Goal: Transaction & Acquisition: Book appointment/travel/reservation

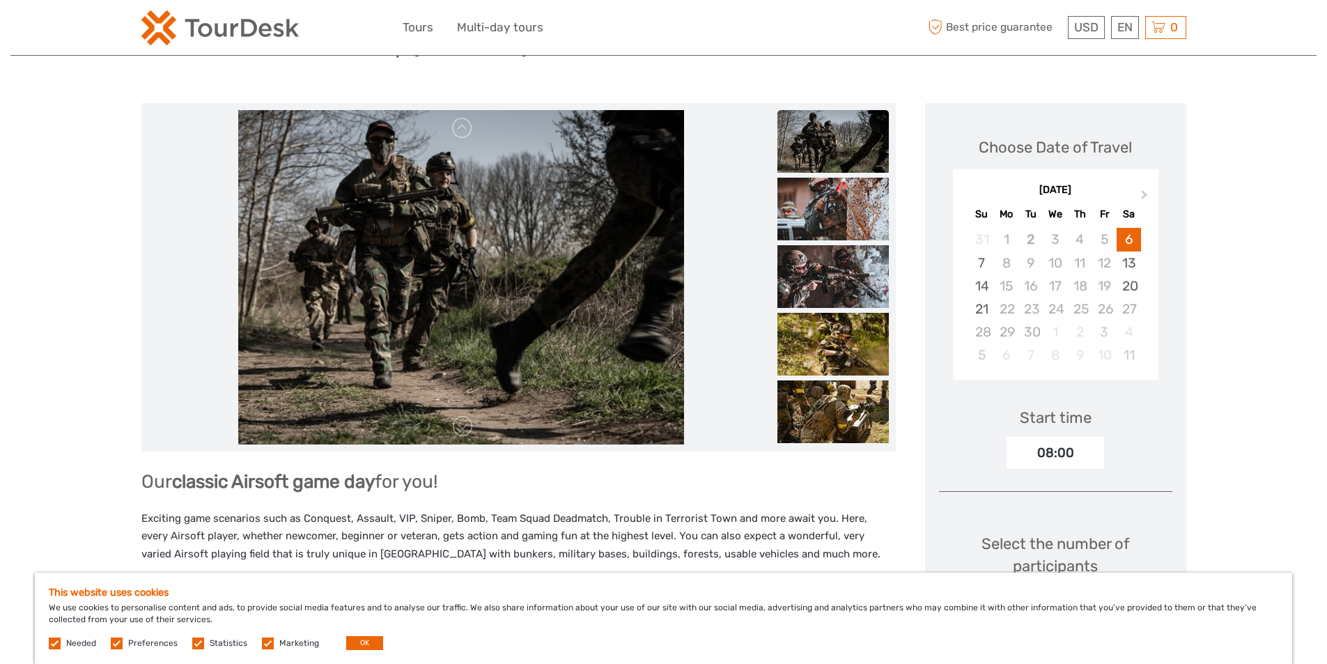
scroll to position [139, 0]
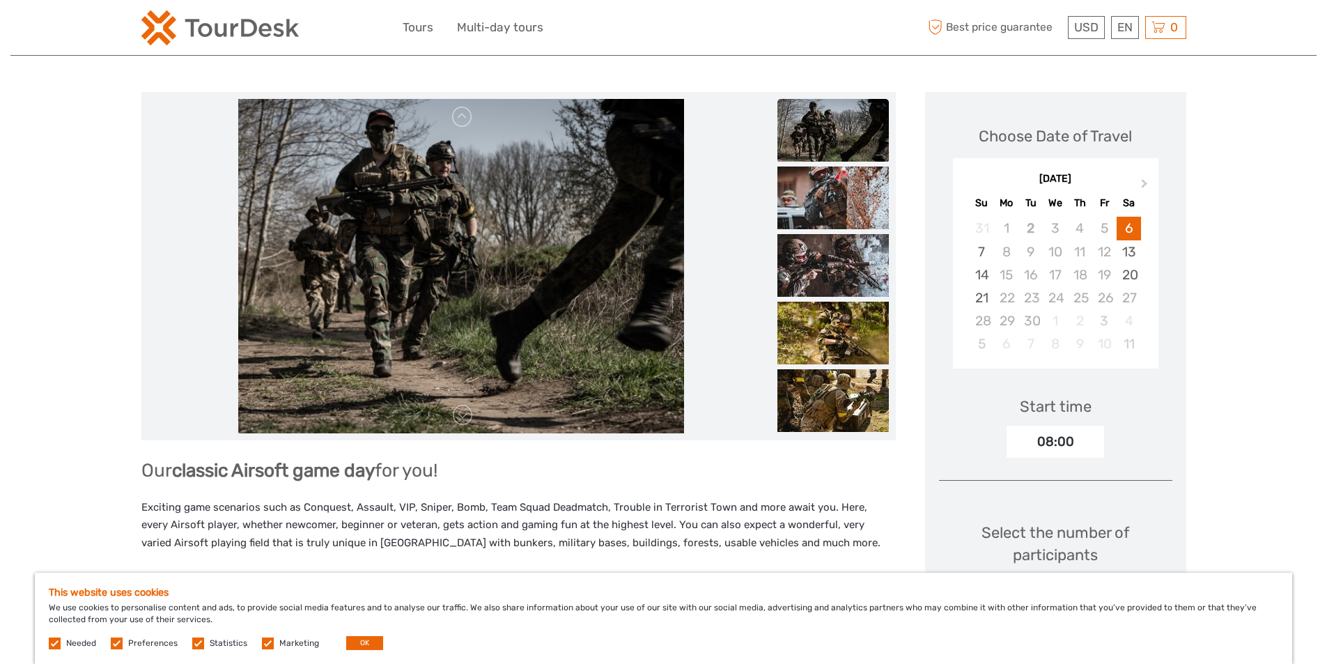
click at [839, 123] on img at bounding box center [832, 130] width 111 height 63
click at [836, 194] on img at bounding box center [832, 198] width 111 height 63
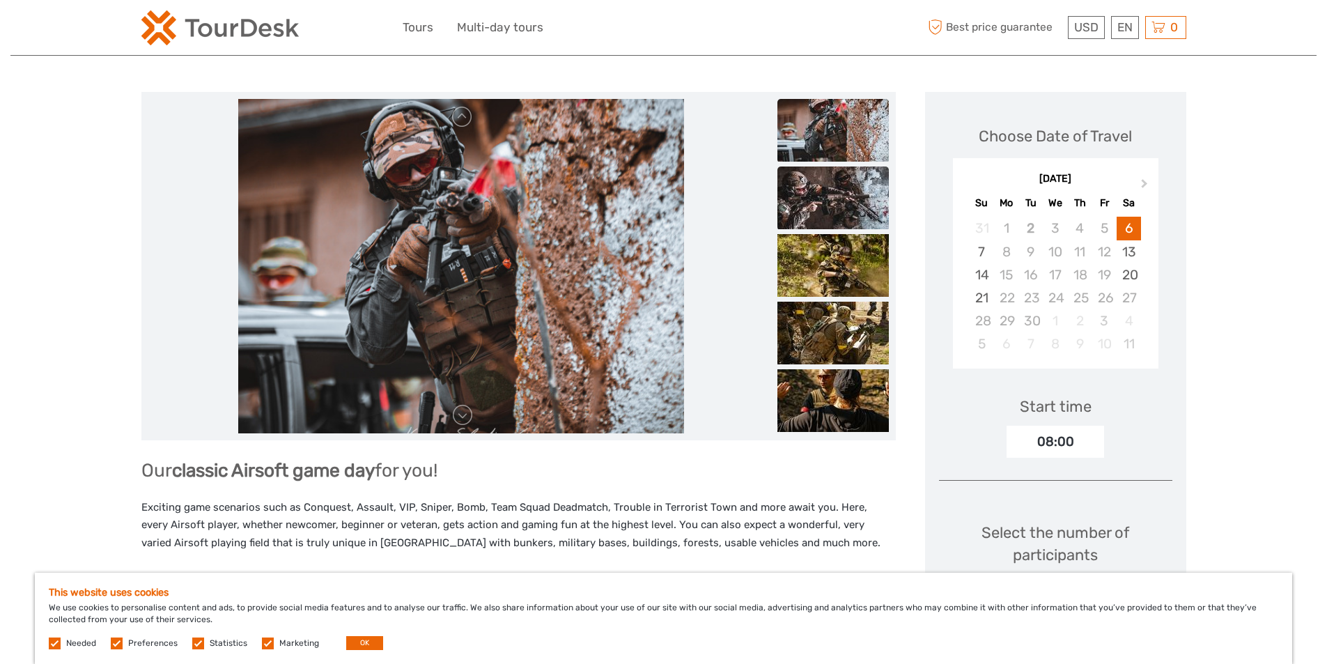
click at [824, 207] on img at bounding box center [832, 198] width 111 height 63
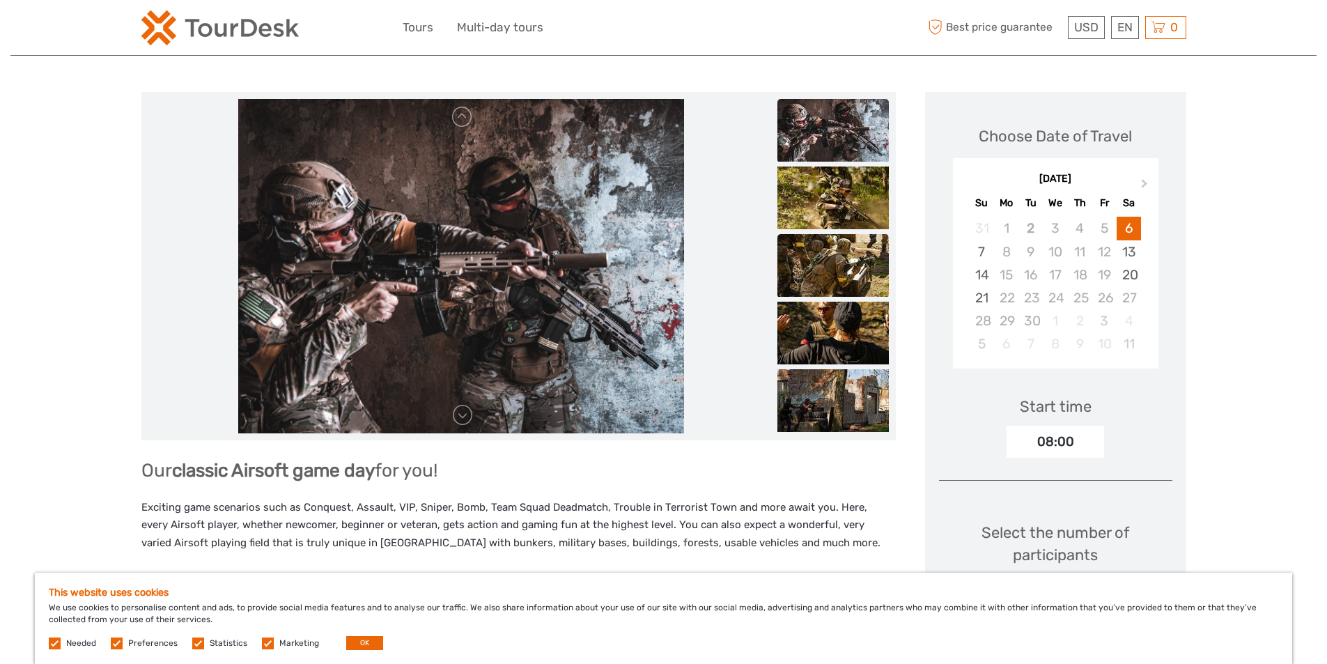
click at [835, 244] on img at bounding box center [832, 265] width 111 height 63
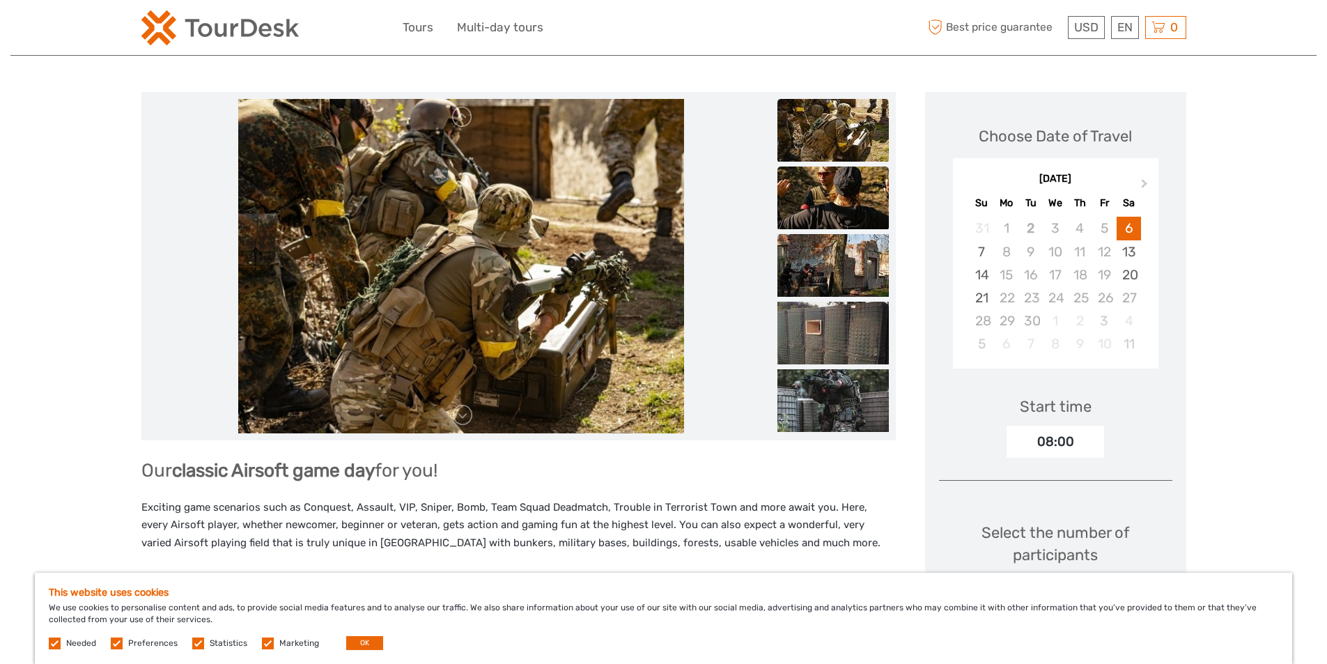
click at [846, 196] on img at bounding box center [832, 198] width 111 height 63
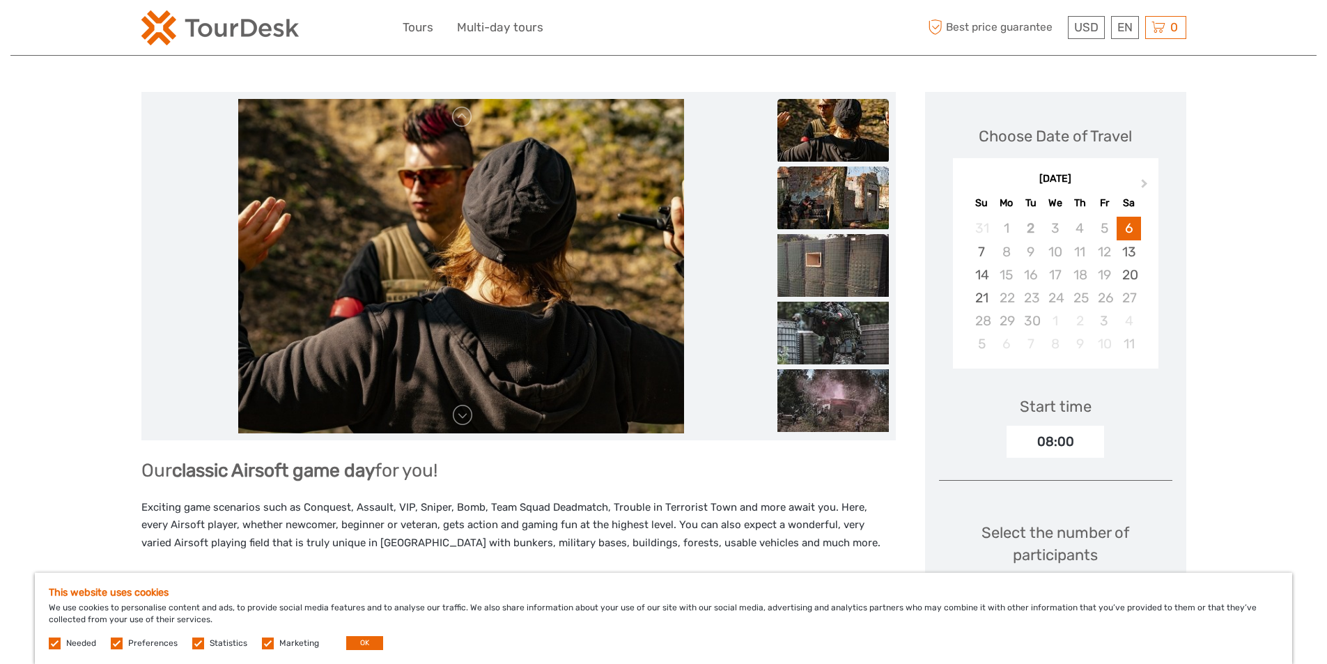
click at [841, 222] on img at bounding box center [832, 198] width 111 height 63
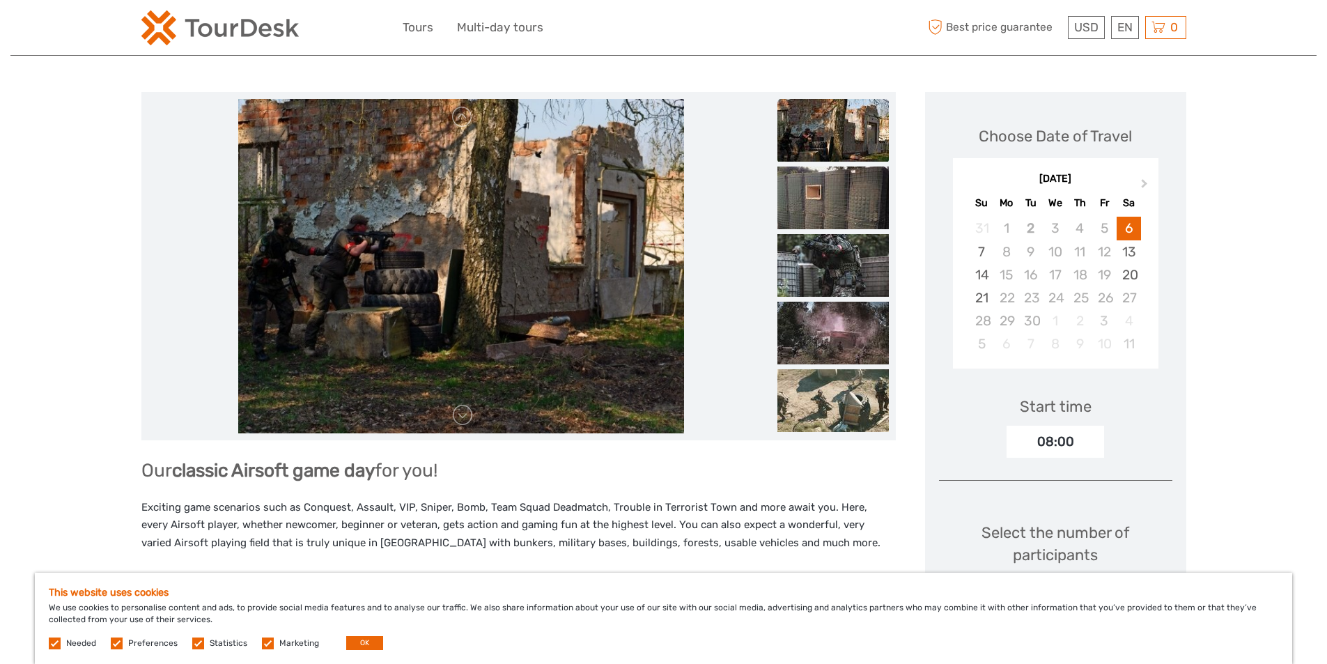
click at [839, 231] on ul at bounding box center [832, 369] width 111 height 1352
click at [843, 247] on img at bounding box center [832, 265] width 111 height 63
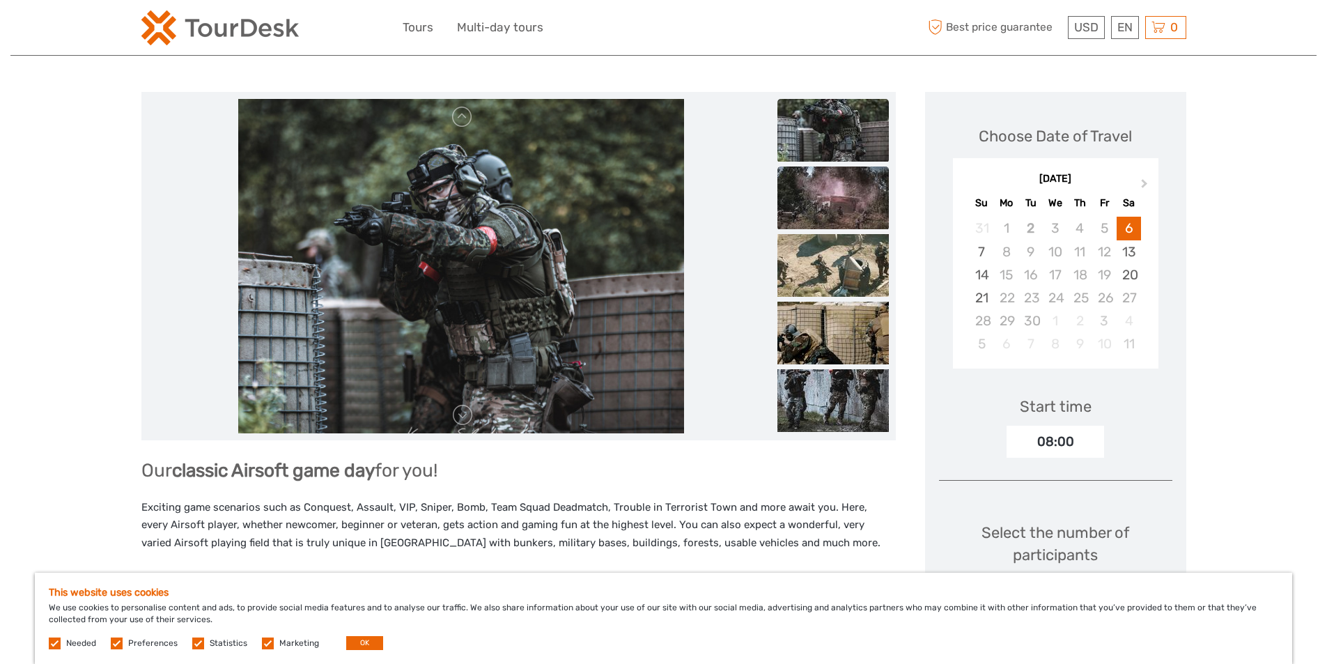
click at [846, 229] on img at bounding box center [832, 198] width 111 height 63
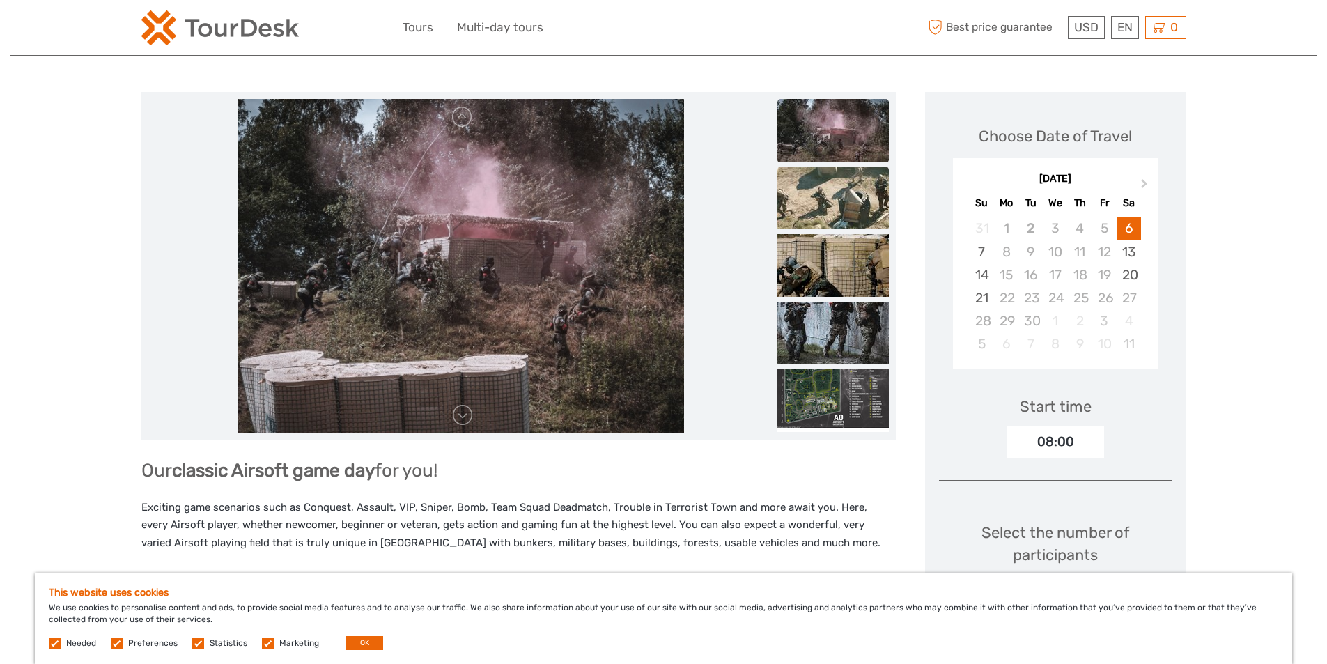
click at [846, 216] on img at bounding box center [832, 198] width 111 height 63
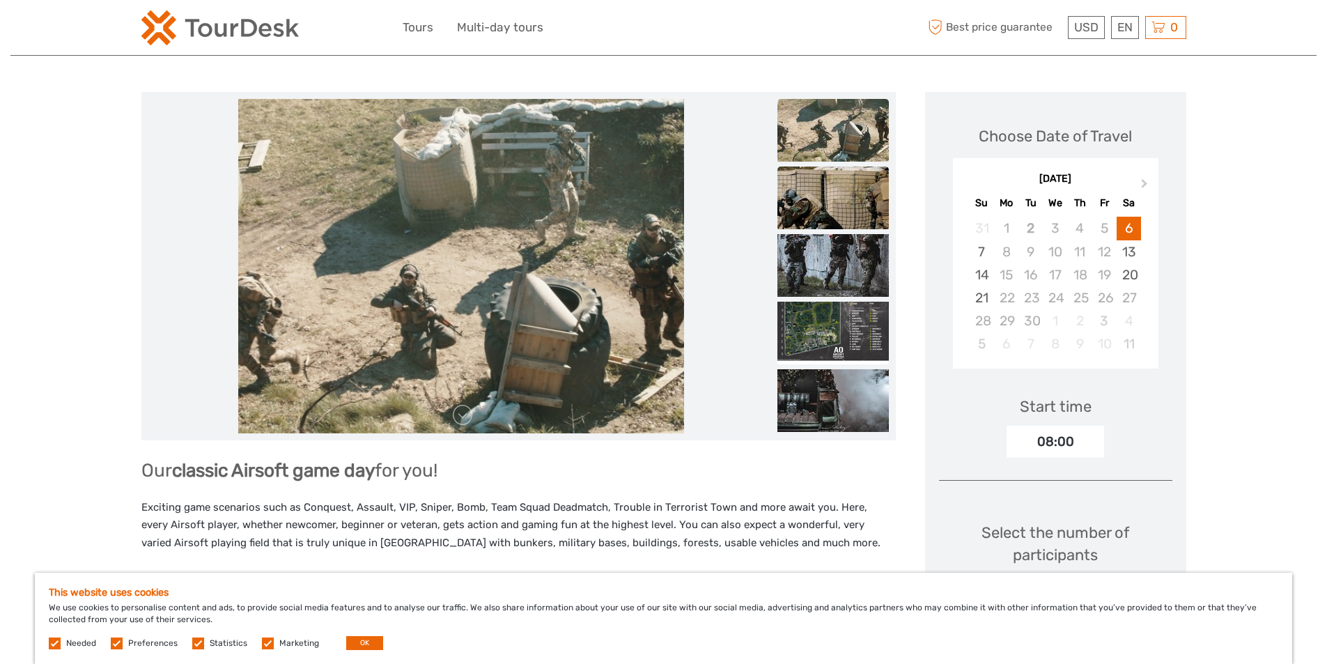
click at [844, 231] on li at bounding box center [832, 199] width 111 height 64
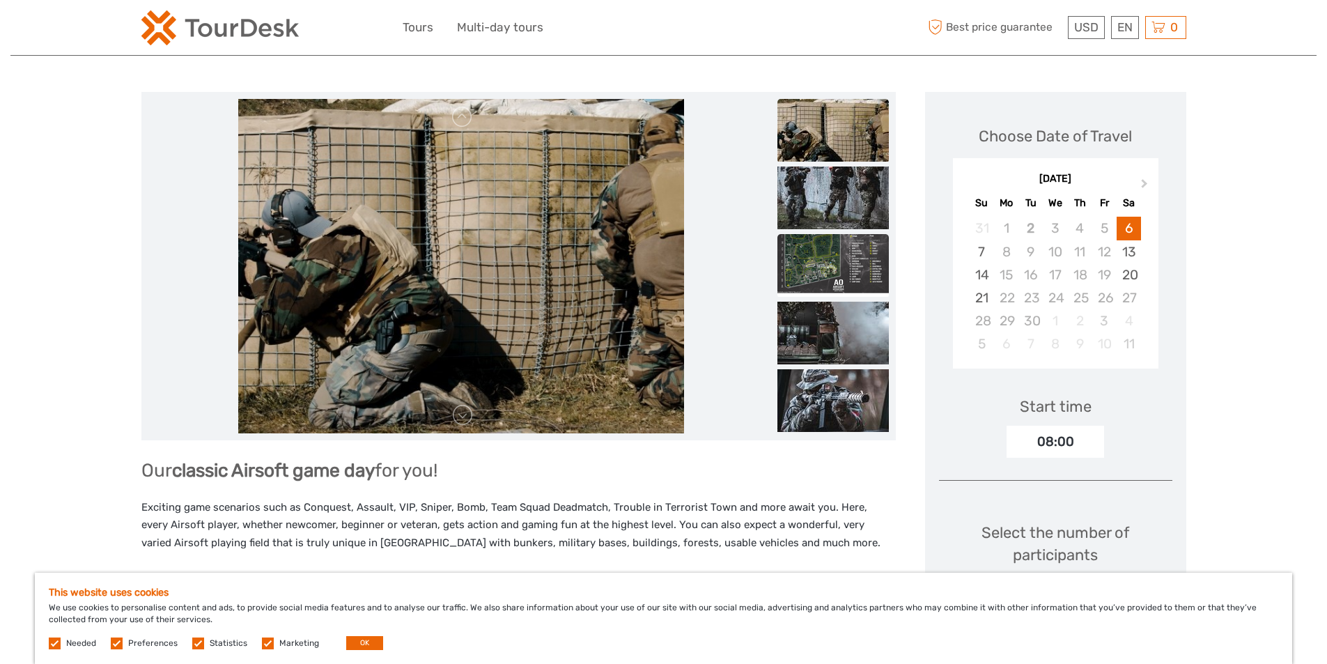
click at [844, 245] on img at bounding box center [832, 265] width 111 height 63
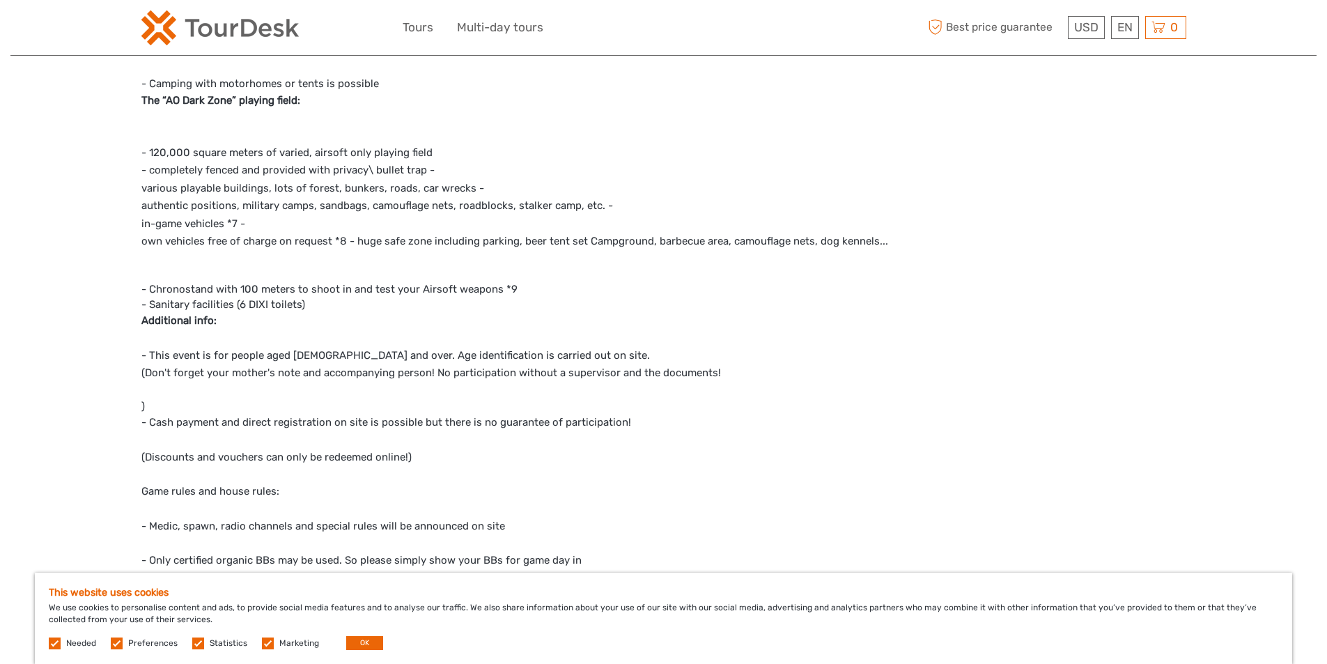
scroll to position [1045, 0]
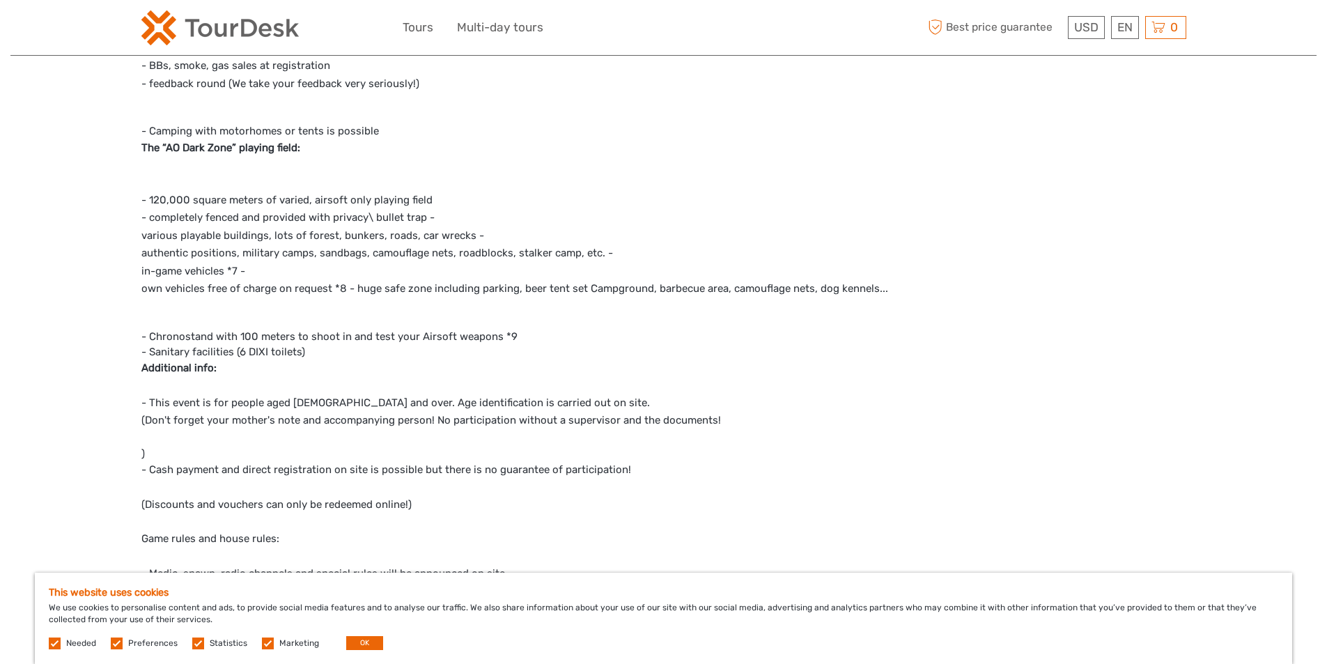
click at [717, 288] on p "- 120,000 square meters of varied, airsoft only playing field - completely fenc…" at bounding box center [518, 235] width 754 height 125
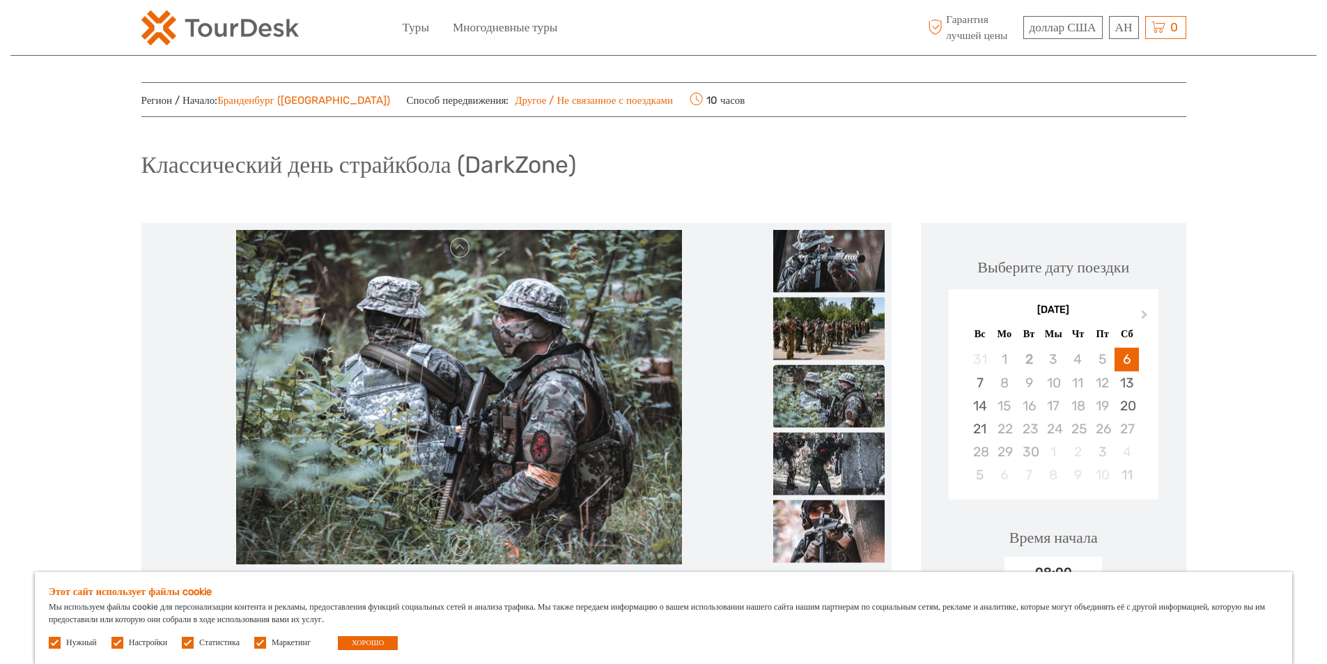
scroll to position [0, 0]
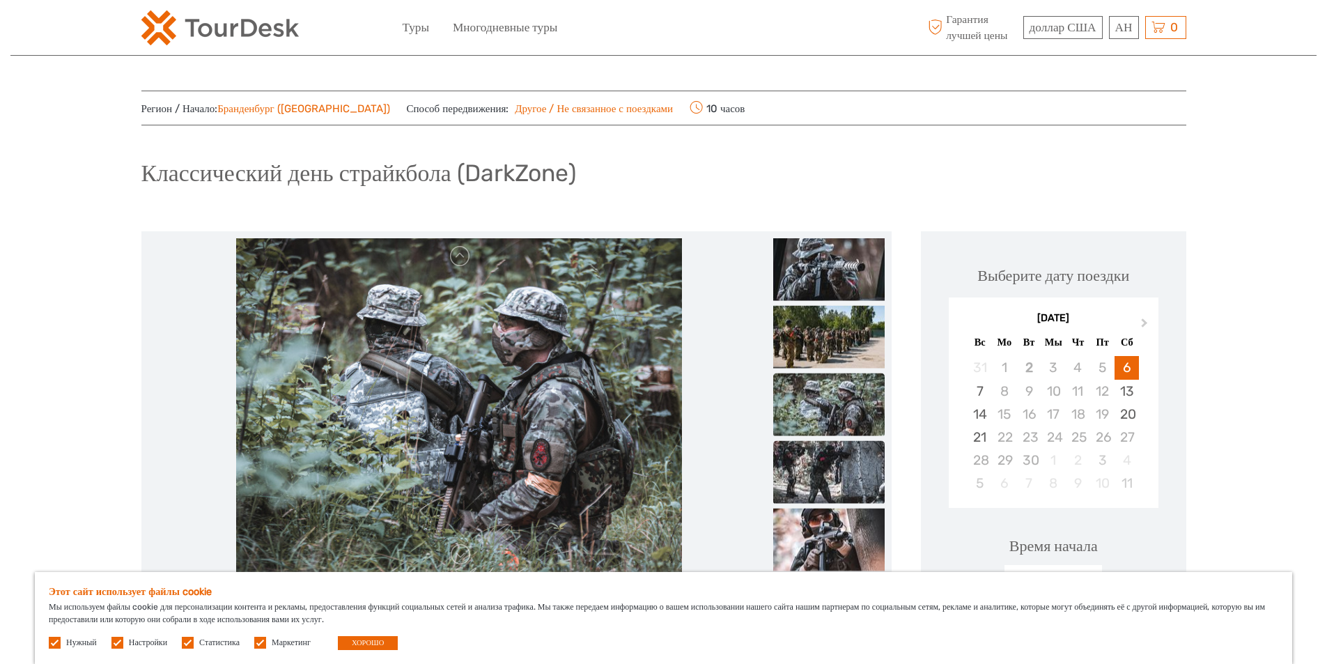
click at [836, 477] on img at bounding box center [828, 472] width 111 height 63
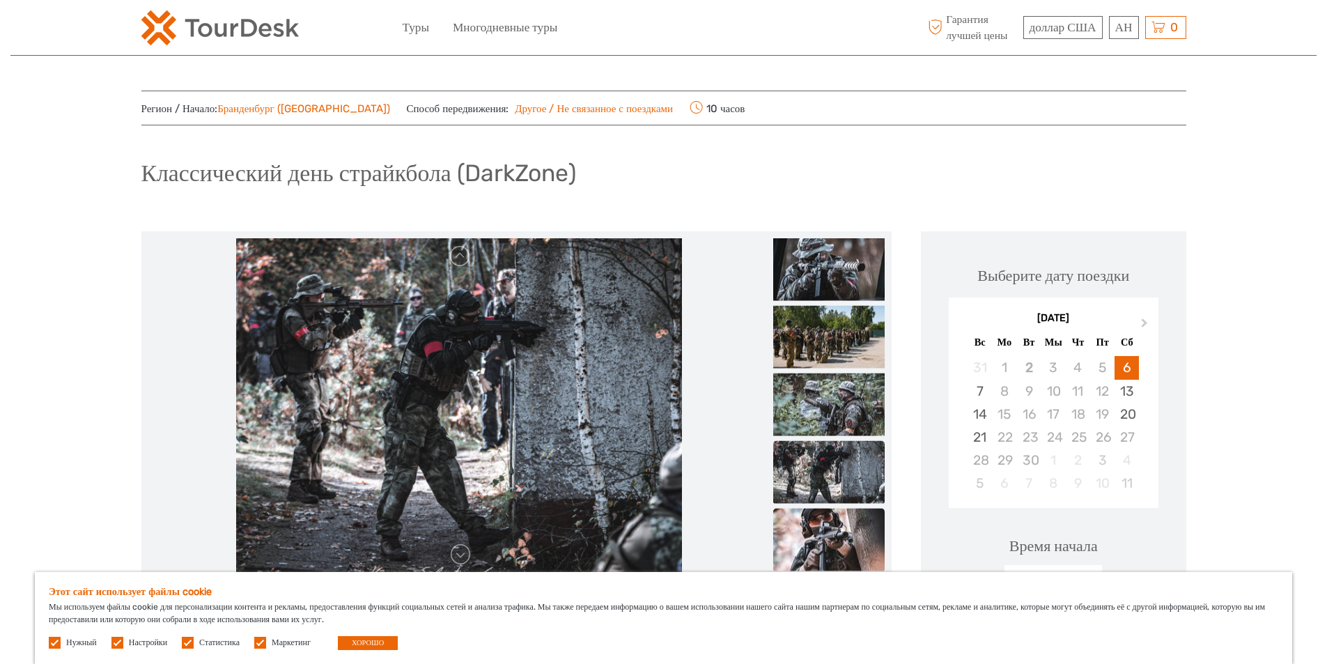
click at [832, 531] on img at bounding box center [828, 540] width 111 height 63
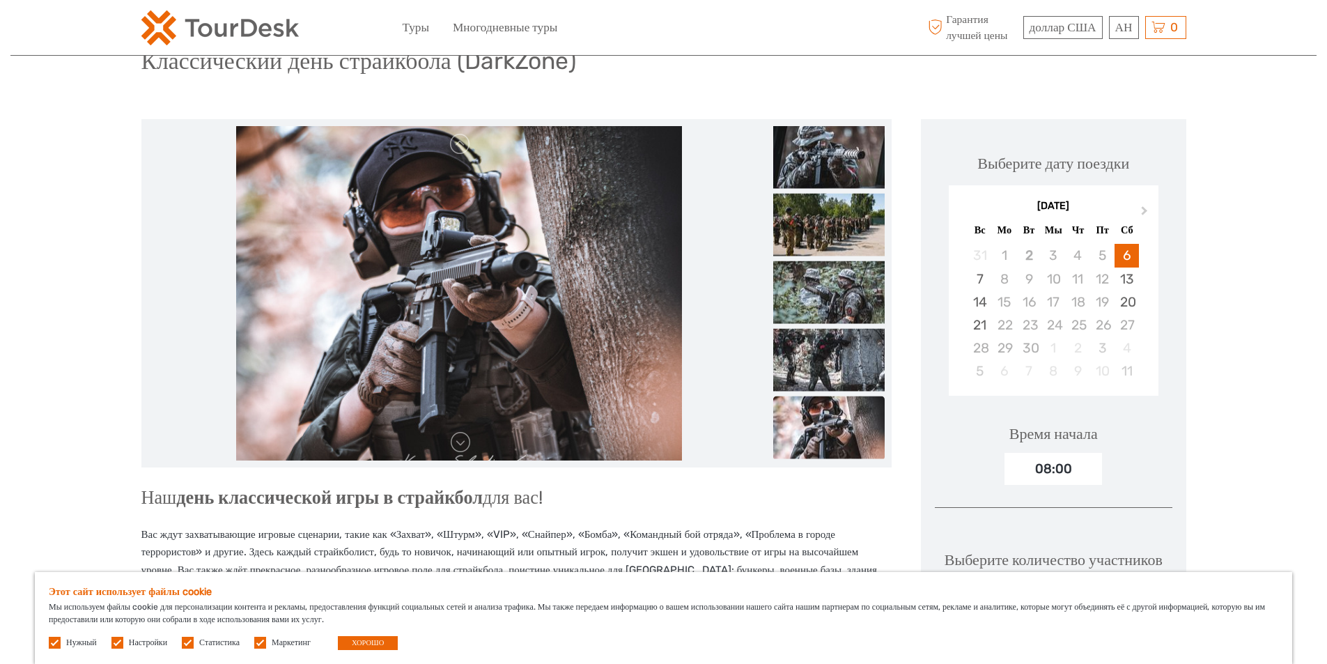
scroll to position [139, 0]
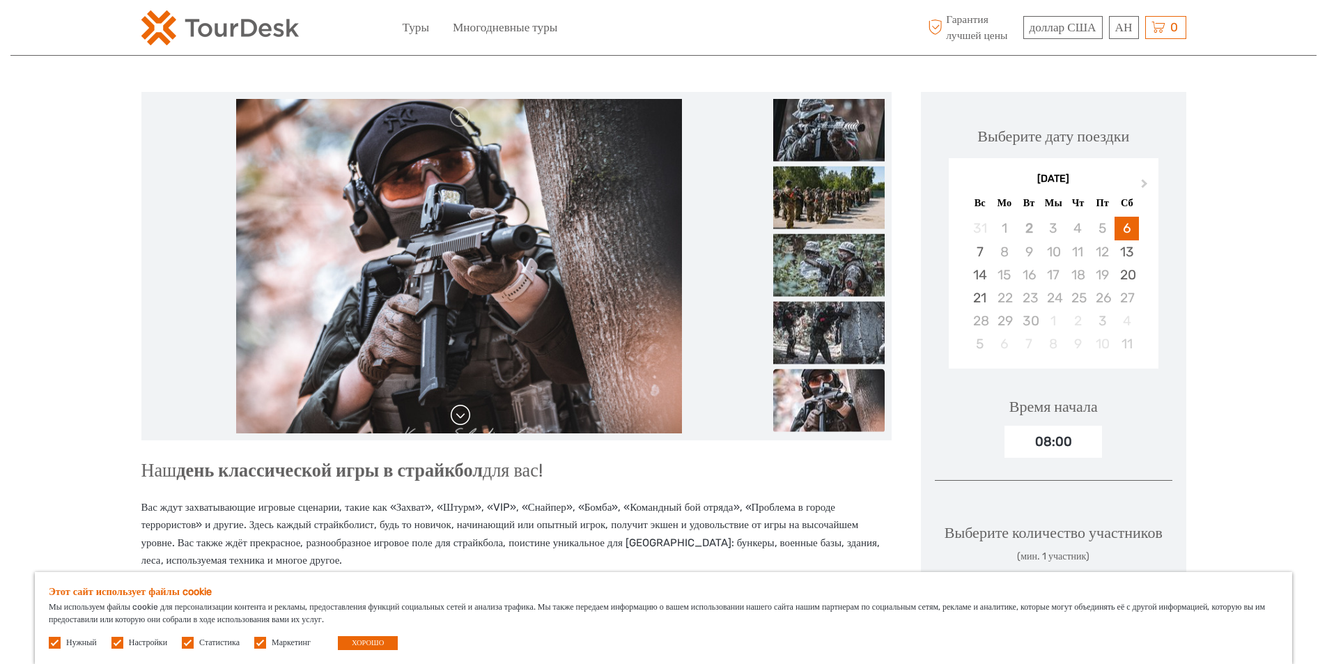
click at [465, 421] on link at bounding box center [460, 415] width 22 height 22
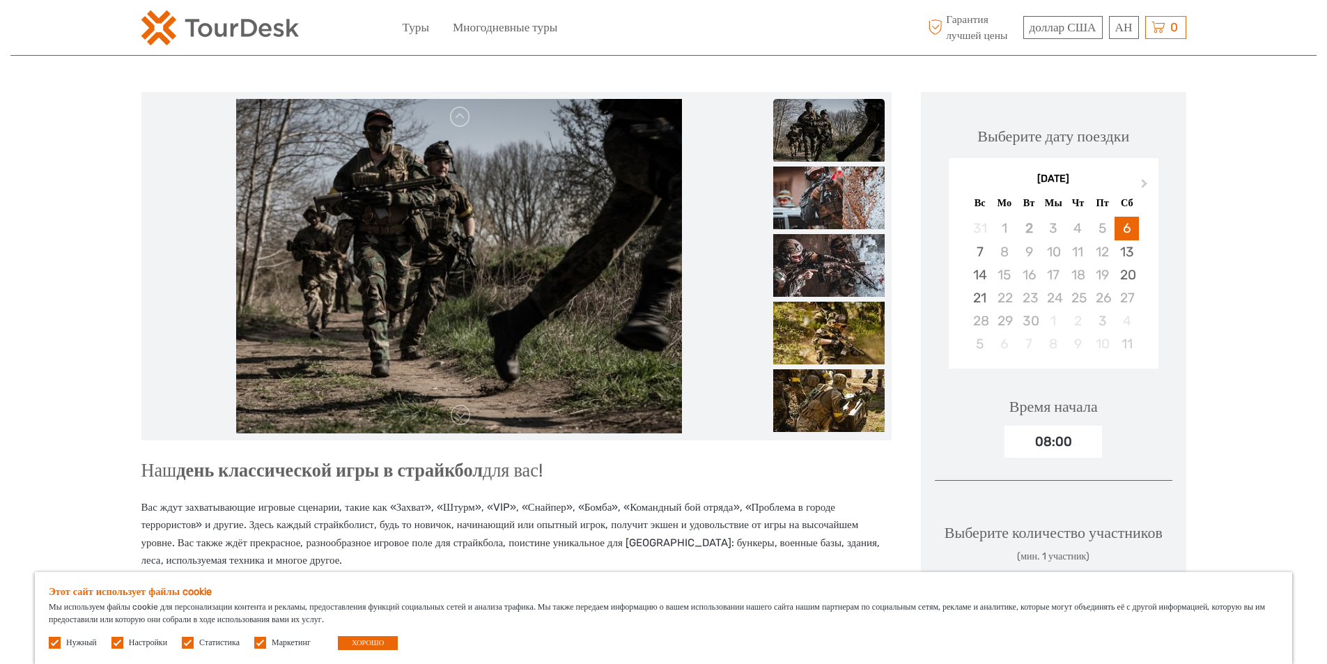
click at [461, 415] on link at bounding box center [460, 415] width 22 height 22
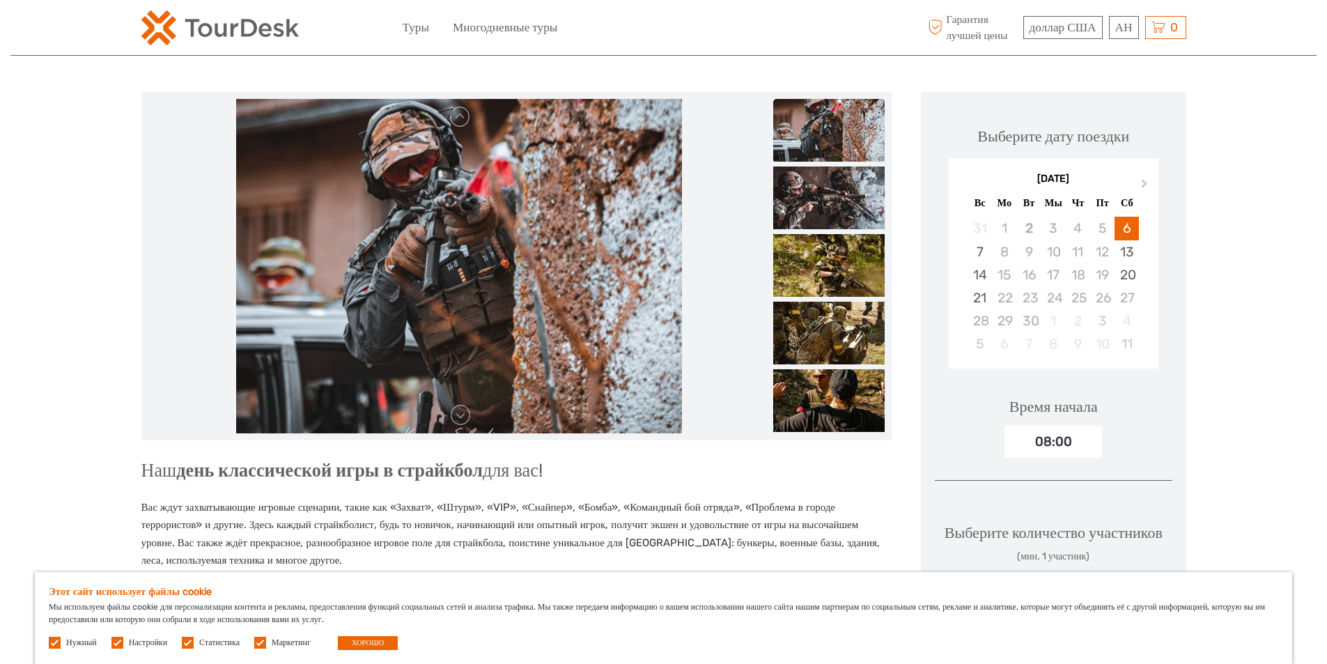
click at [461, 415] on link at bounding box center [460, 415] width 22 height 22
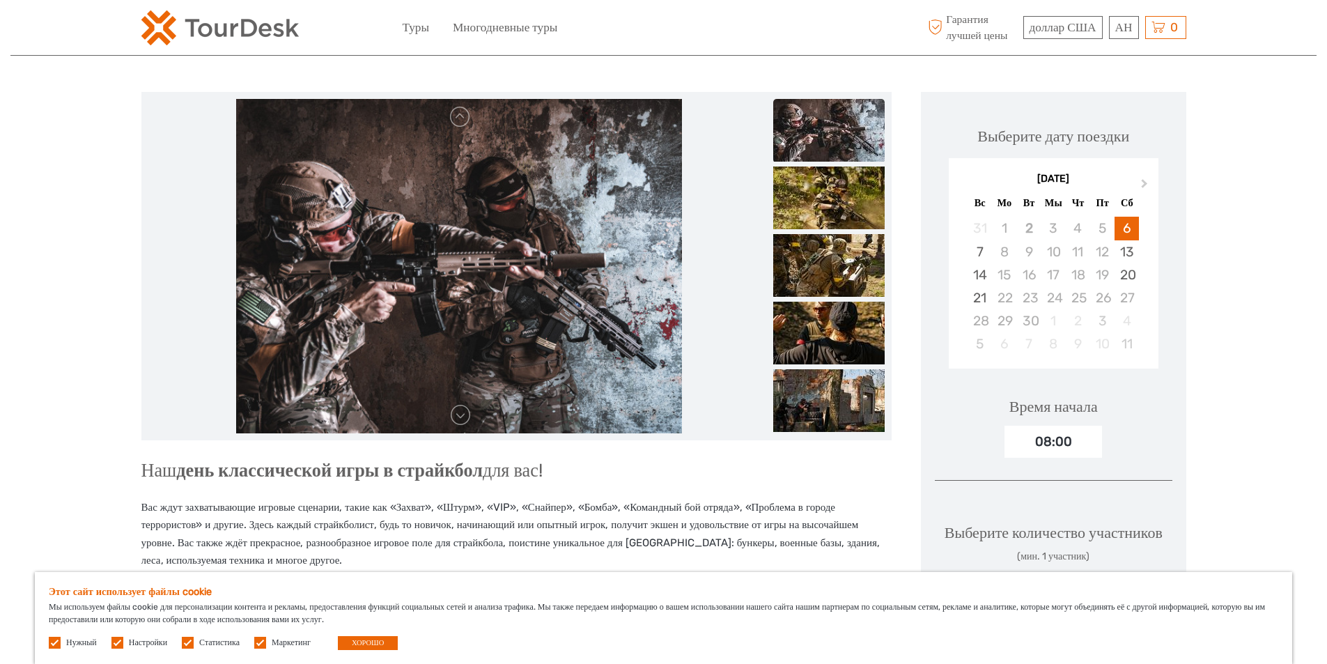
click at [461, 415] on link at bounding box center [460, 415] width 22 height 22
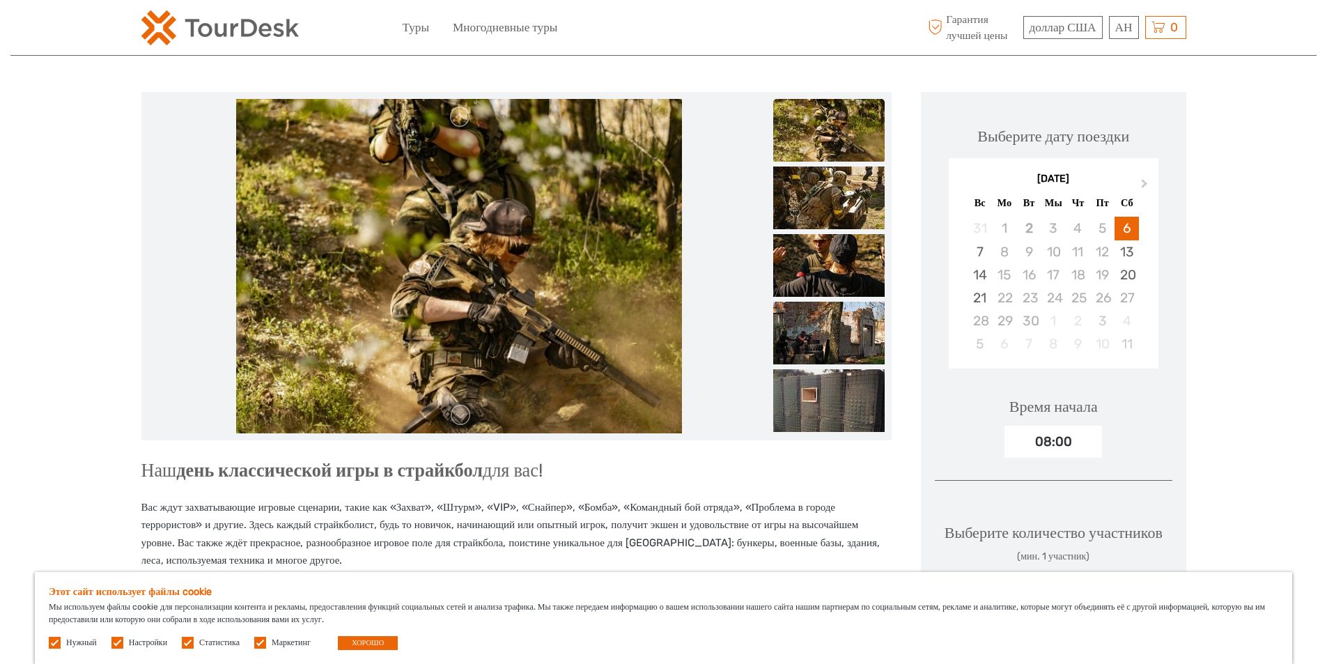
click at [461, 415] on link at bounding box center [460, 415] width 22 height 22
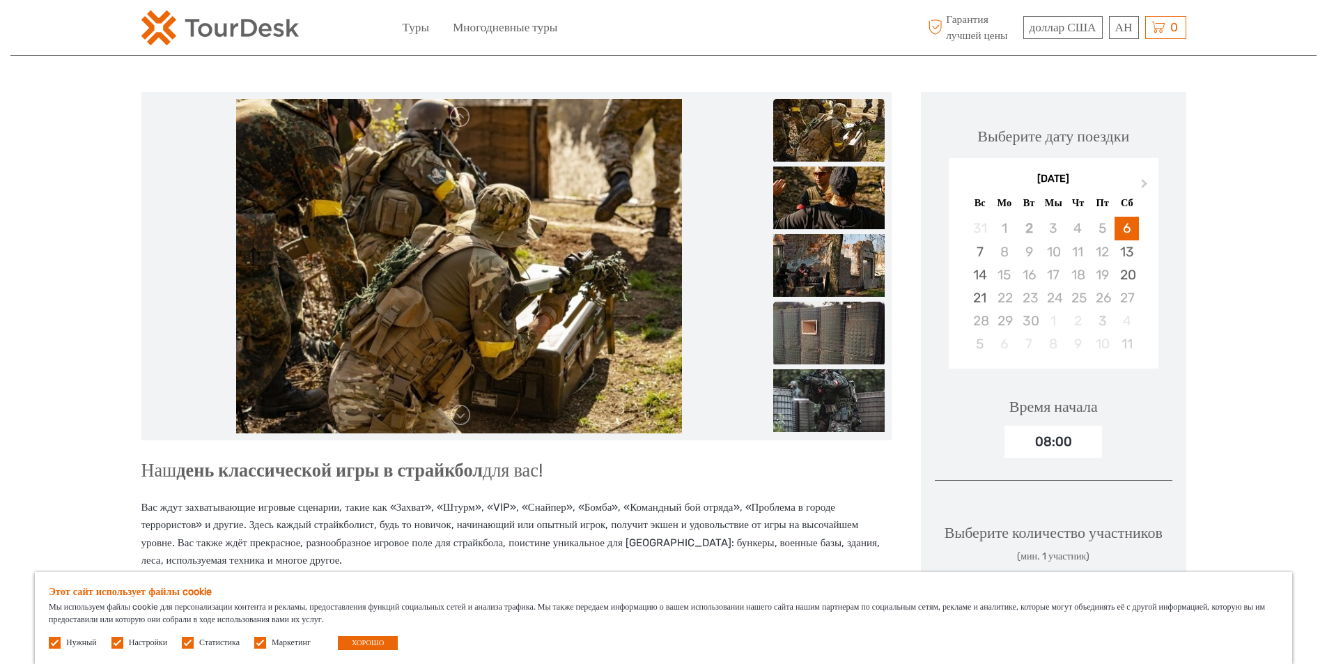
click at [814, 322] on img at bounding box center [828, 333] width 111 height 63
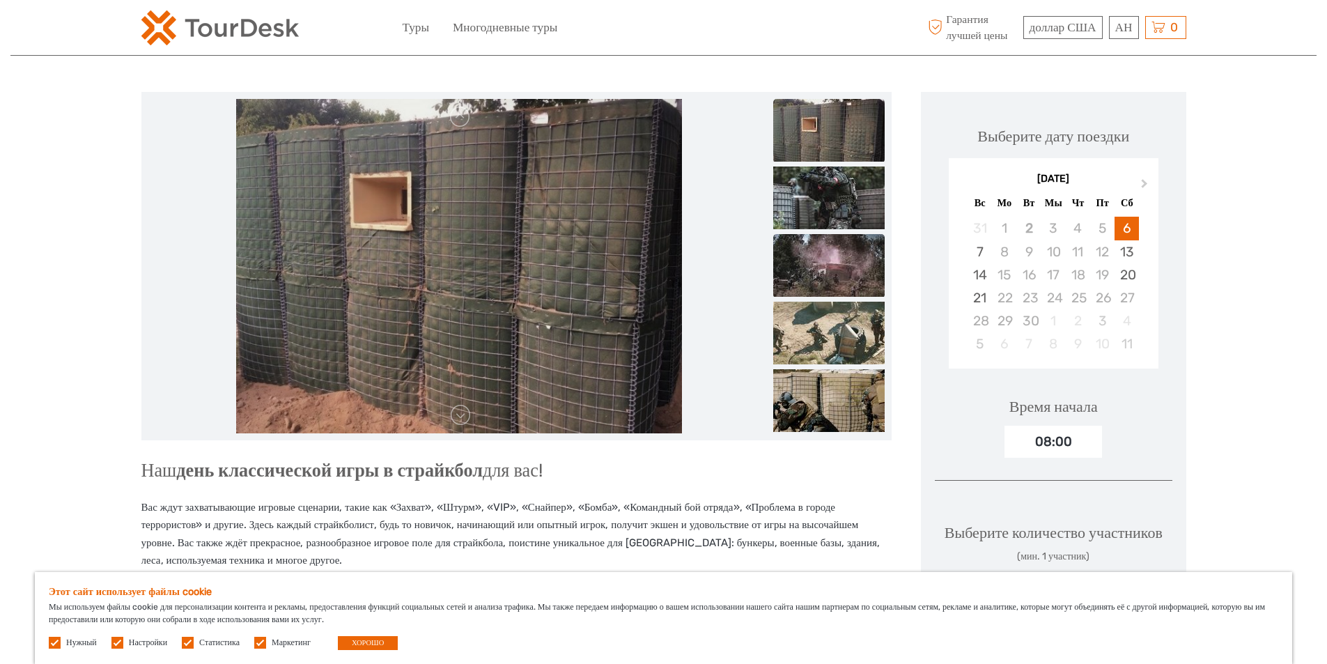
click at [845, 299] on ul at bounding box center [828, 302] width 111 height 1352
click at [833, 330] on img at bounding box center [828, 333] width 111 height 63
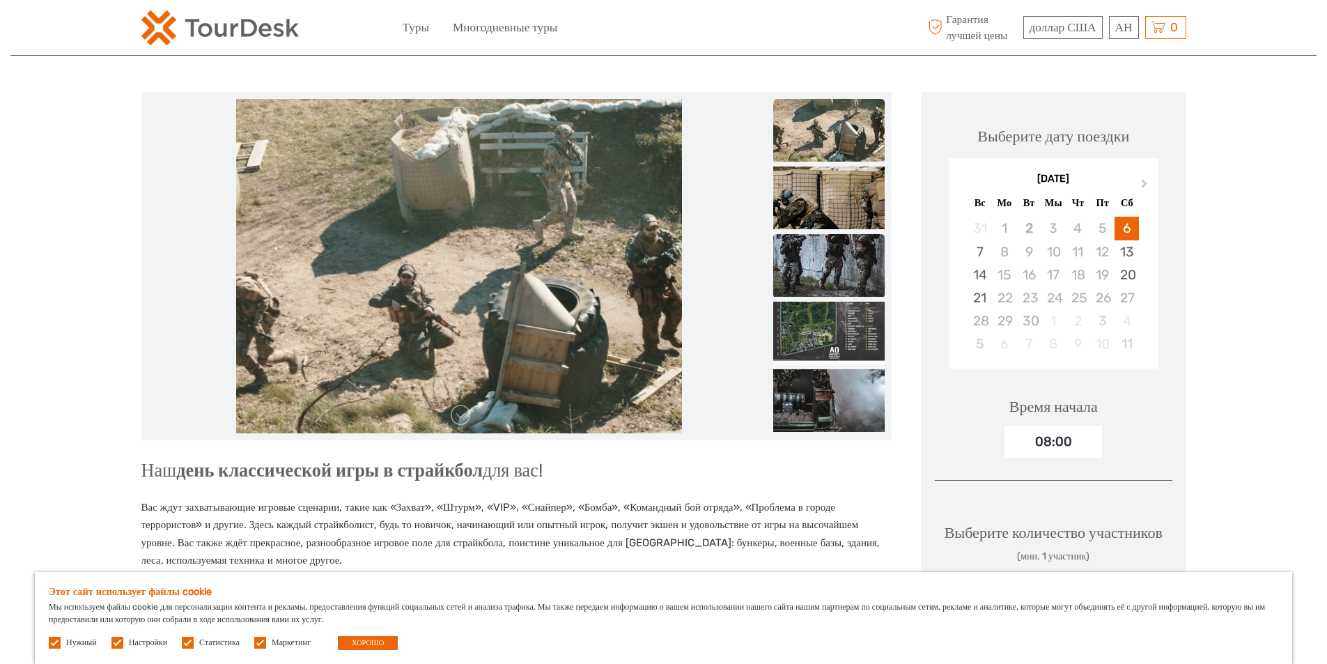
click at [855, 266] on img at bounding box center [828, 265] width 111 height 63
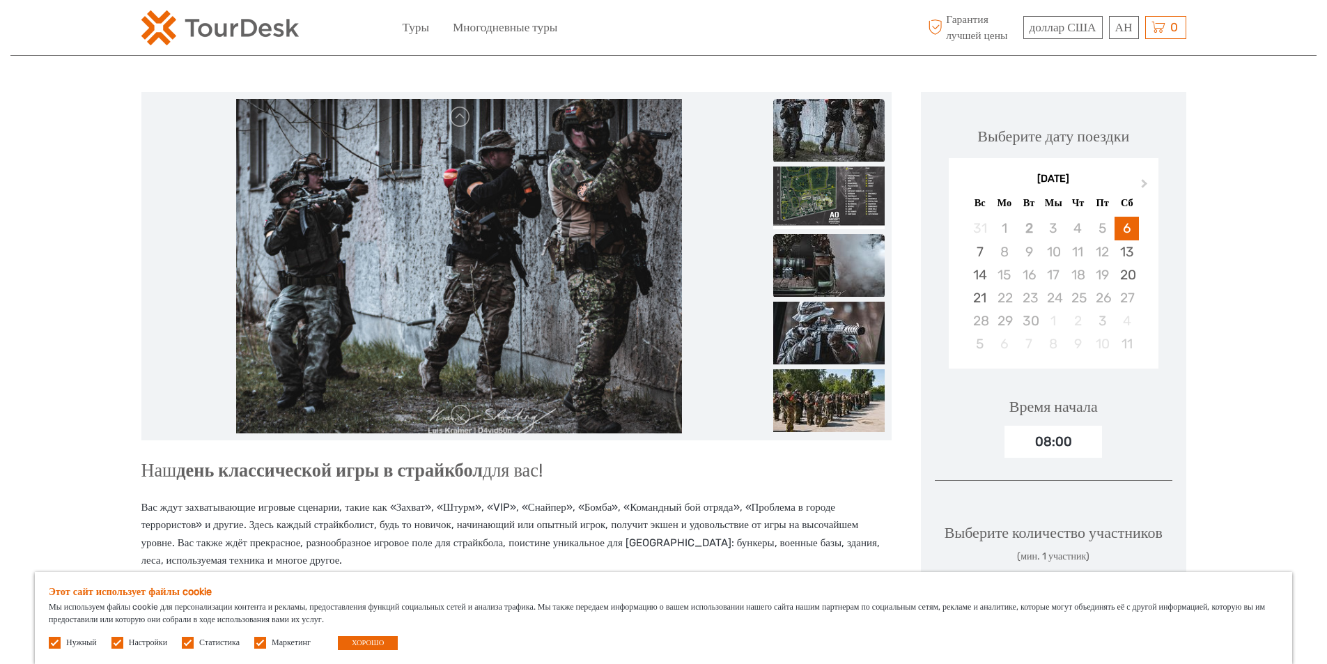
click at [839, 294] on img at bounding box center [828, 265] width 111 height 63
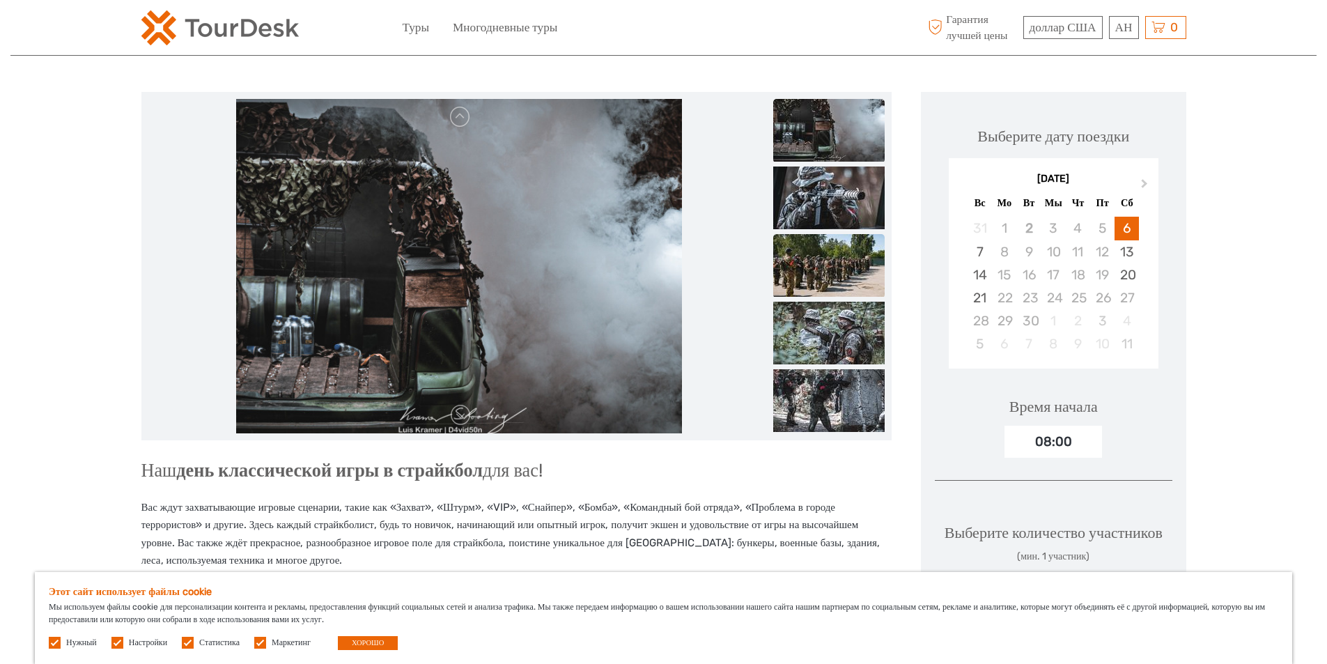
click at [846, 295] on img at bounding box center [828, 265] width 111 height 63
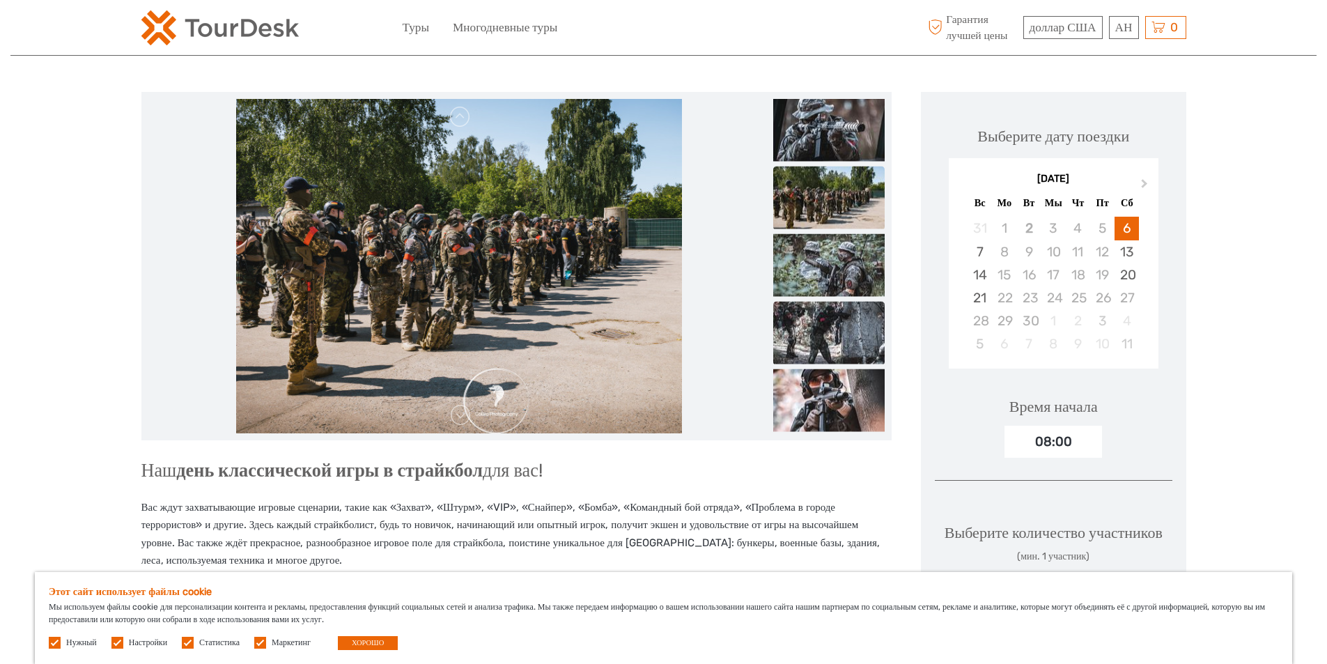
click at [837, 331] on img at bounding box center [828, 333] width 111 height 63
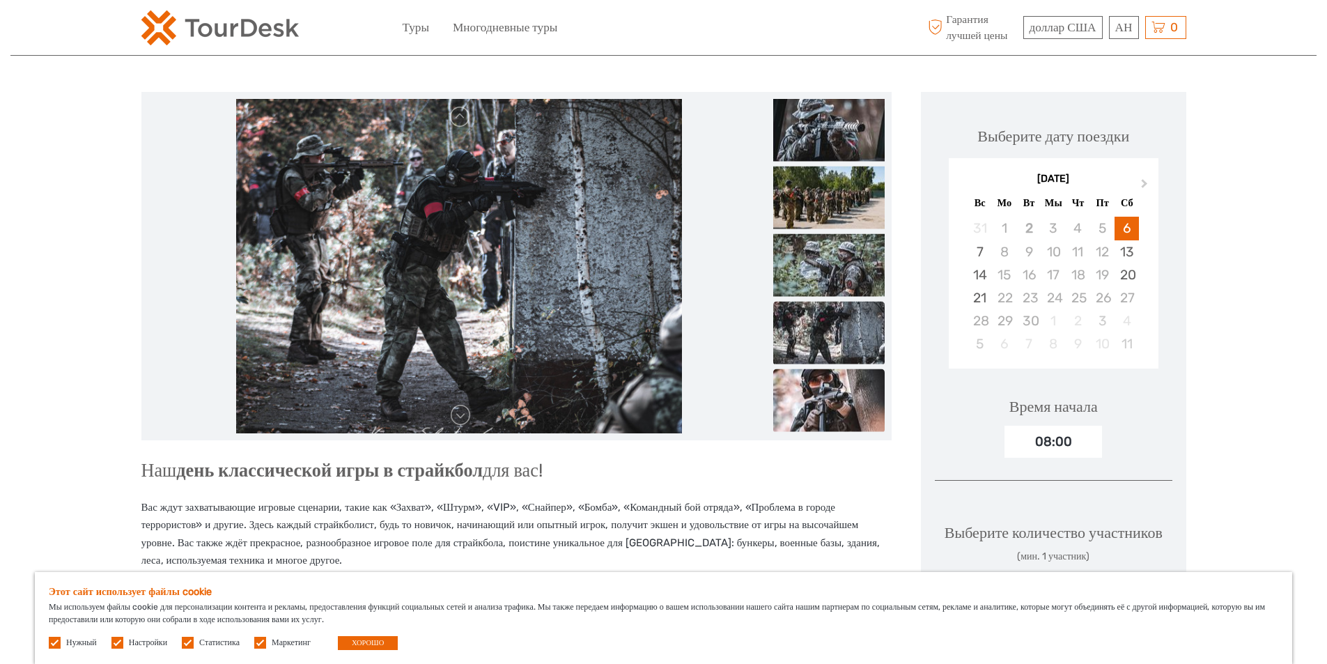
click at [840, 382] on img at bounding box center [828, 400] width 111 height 63
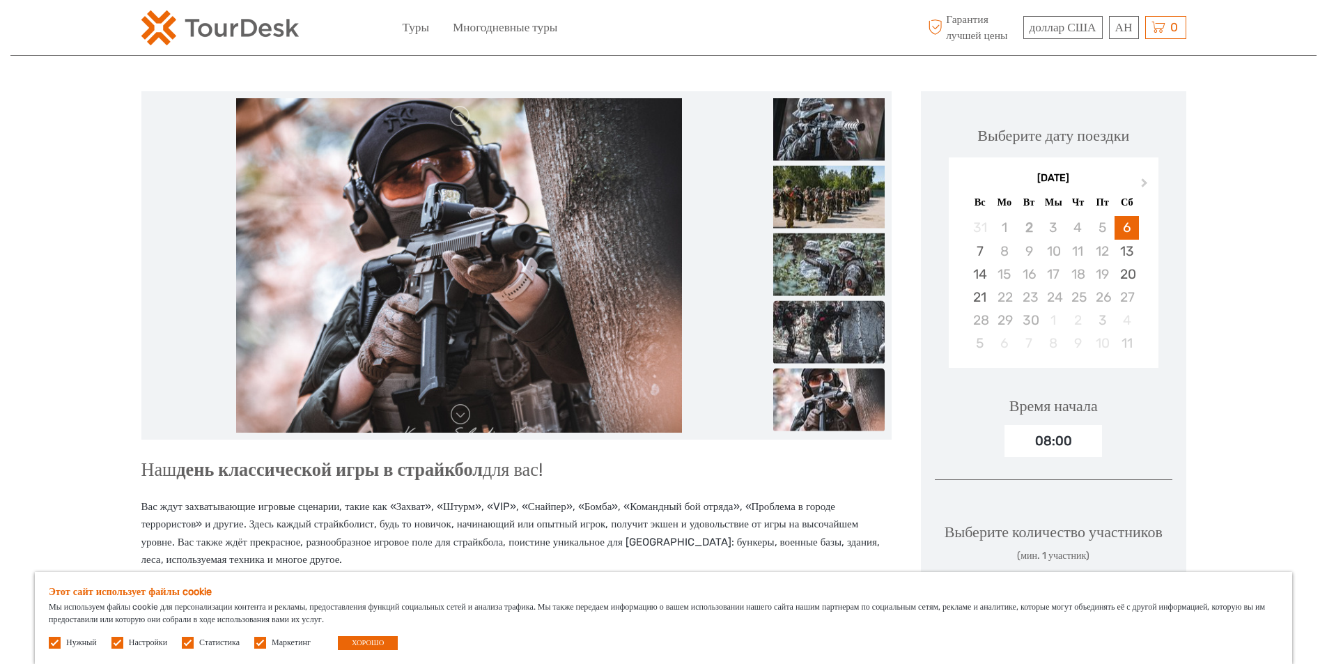
scroll to position [209, 0]
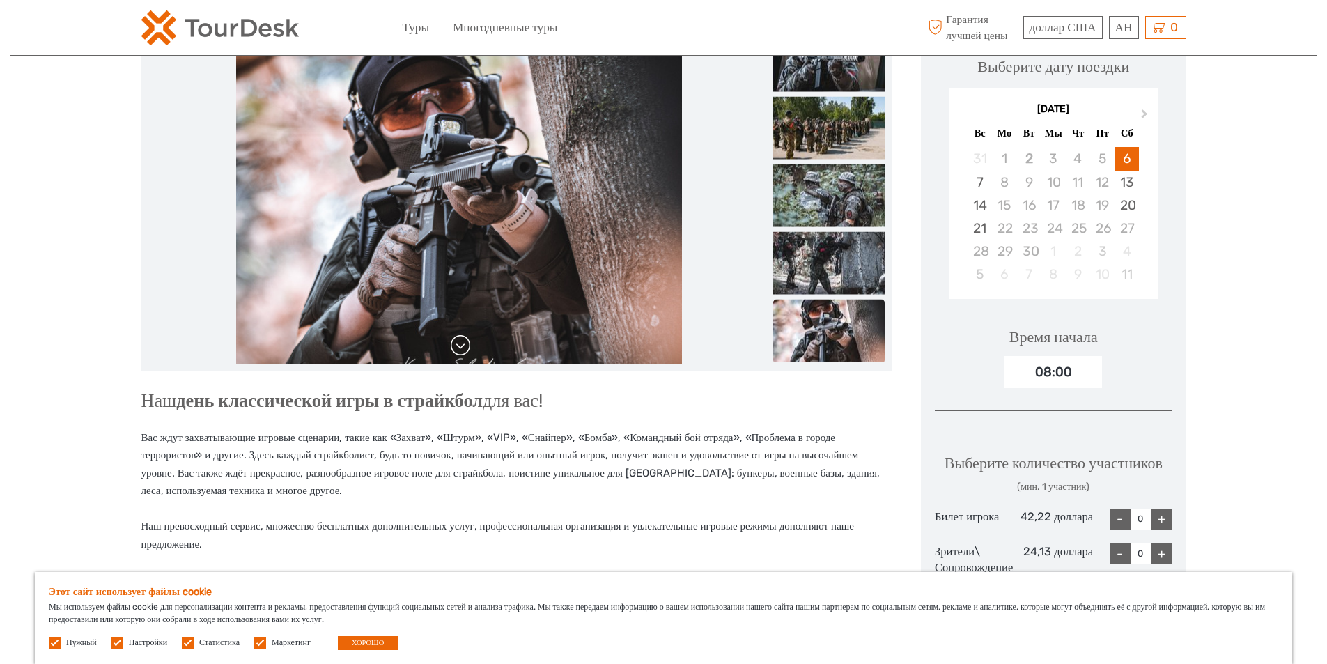
click at [468, 346] on link at bounding box center [460, 345] width 22 height 22
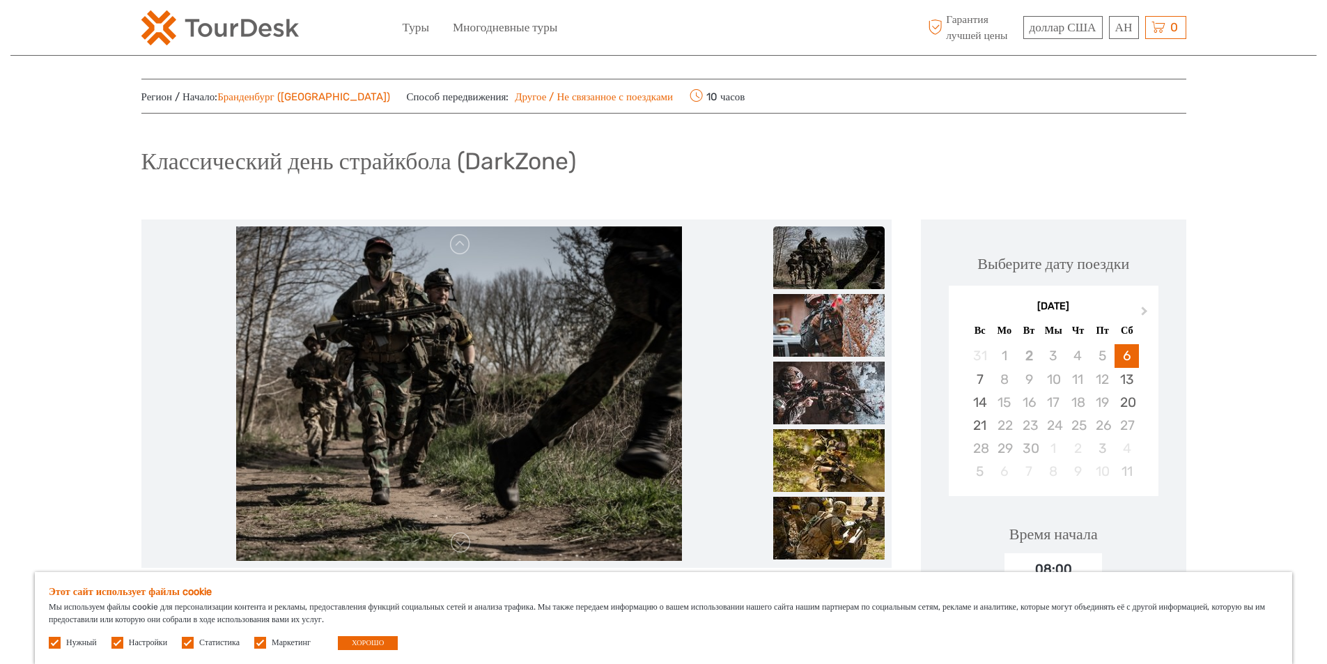
scroll to position [0, 0]
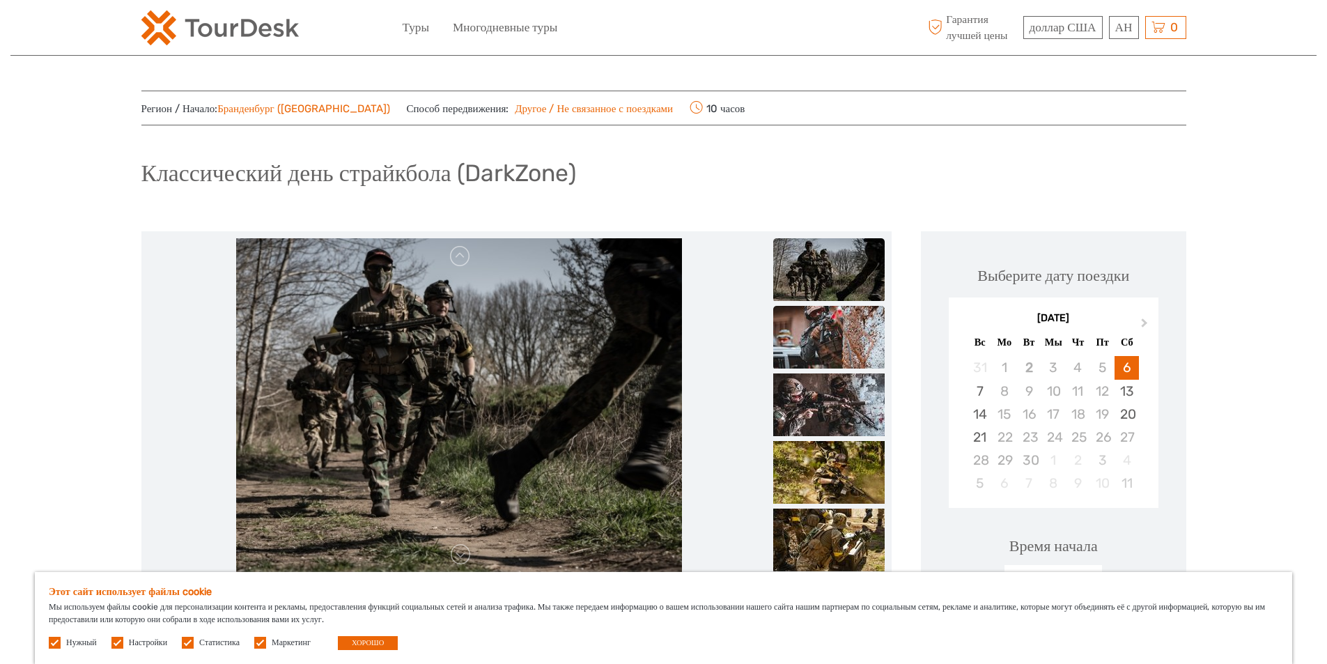
click at [843, 311] on img at bounding box center [828, 337] width 111 height 63
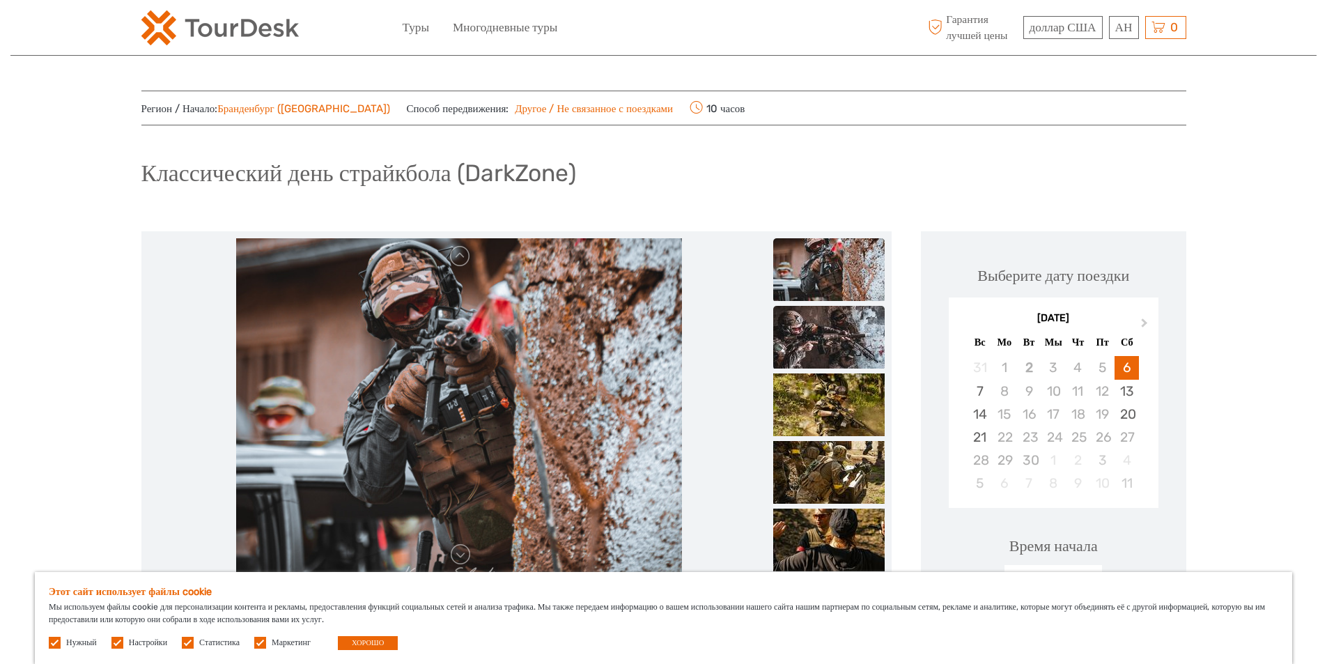
click at [837, 350] on img at bounding box center [828, 337] width 111 height 63
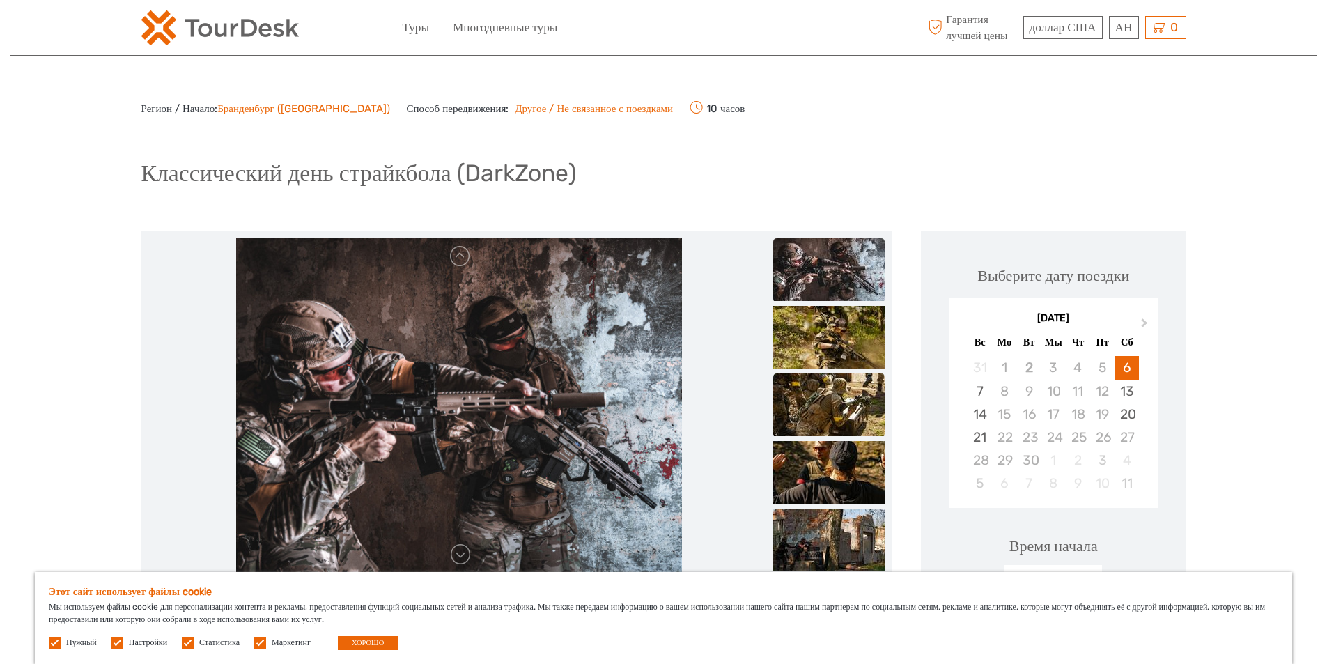
click at [831, 389] on img at bounding box center [828, 404] width 111 height 63
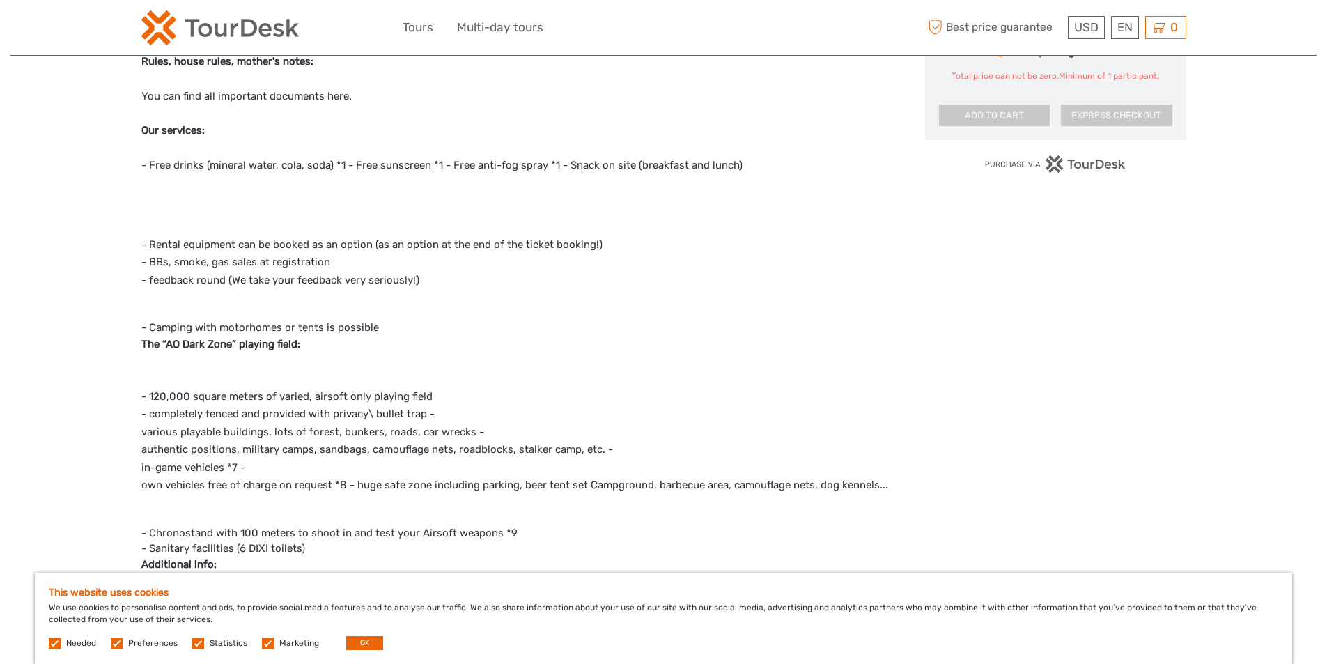
scroll to position [906, 0]
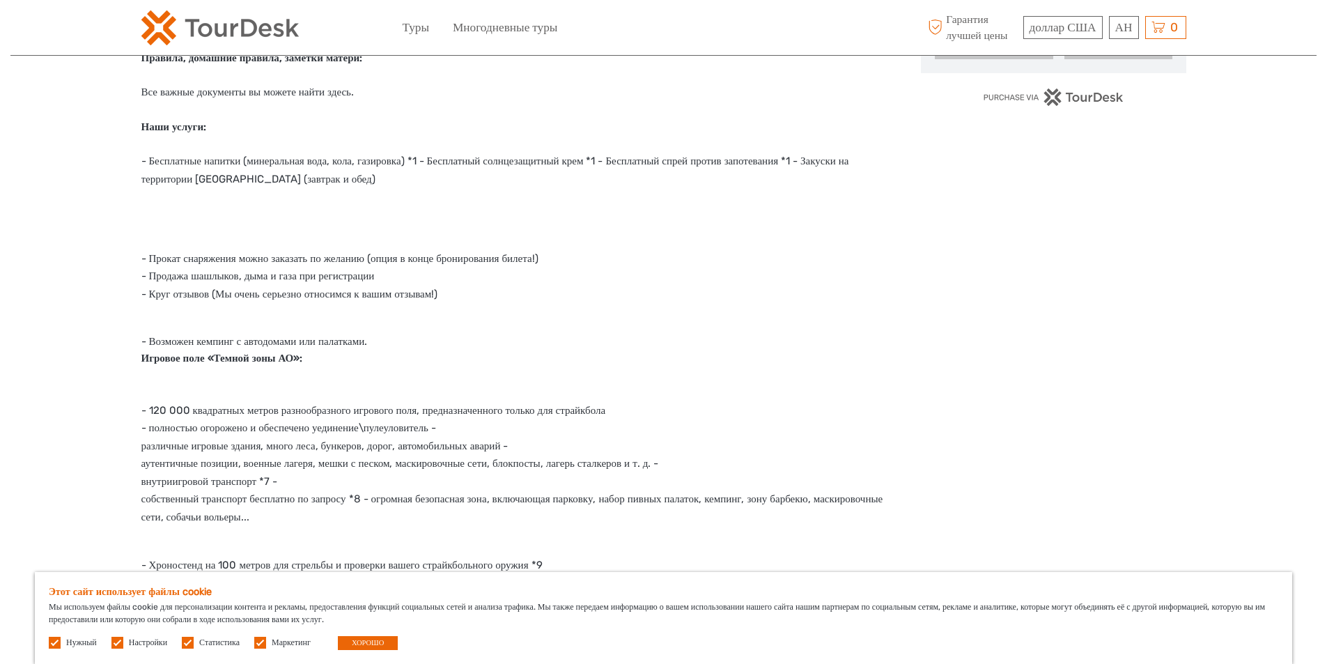
click at [661, 304] on p "- Прокат снаряжения можно заказать по желанию (опция в конце бронирования билет…" at bounding box center [516, 277] width 751 height 54
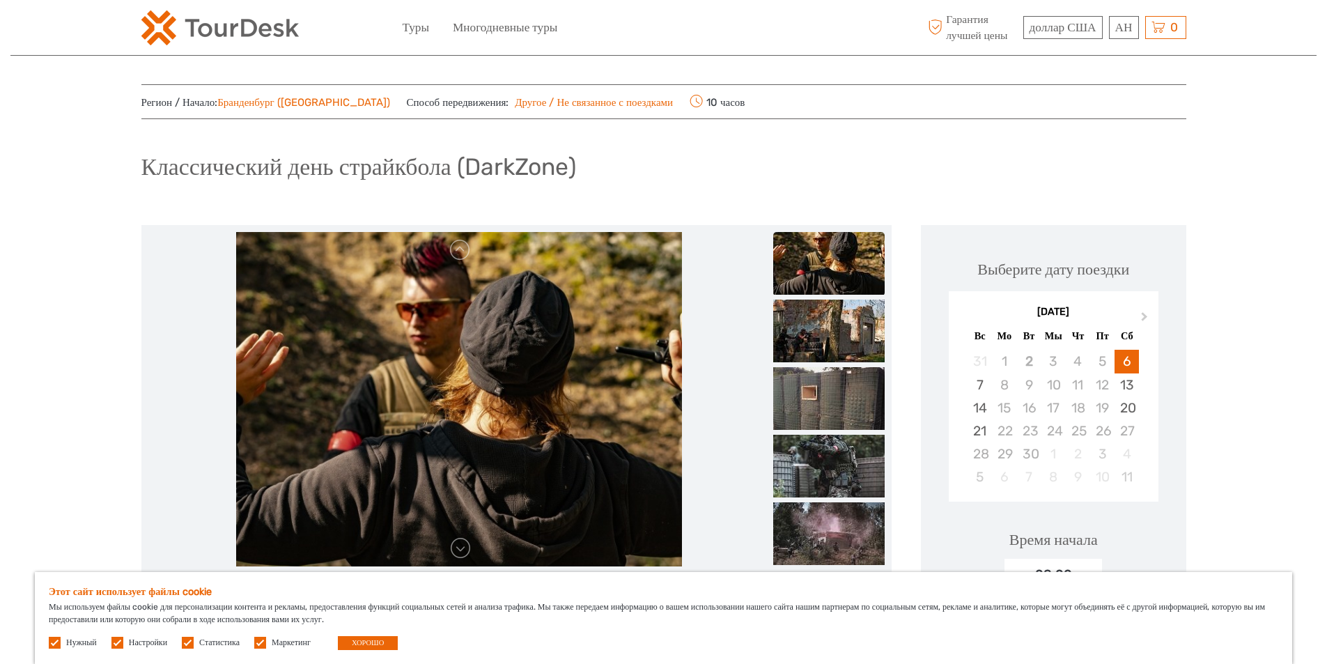
scroll to position [0, 0]
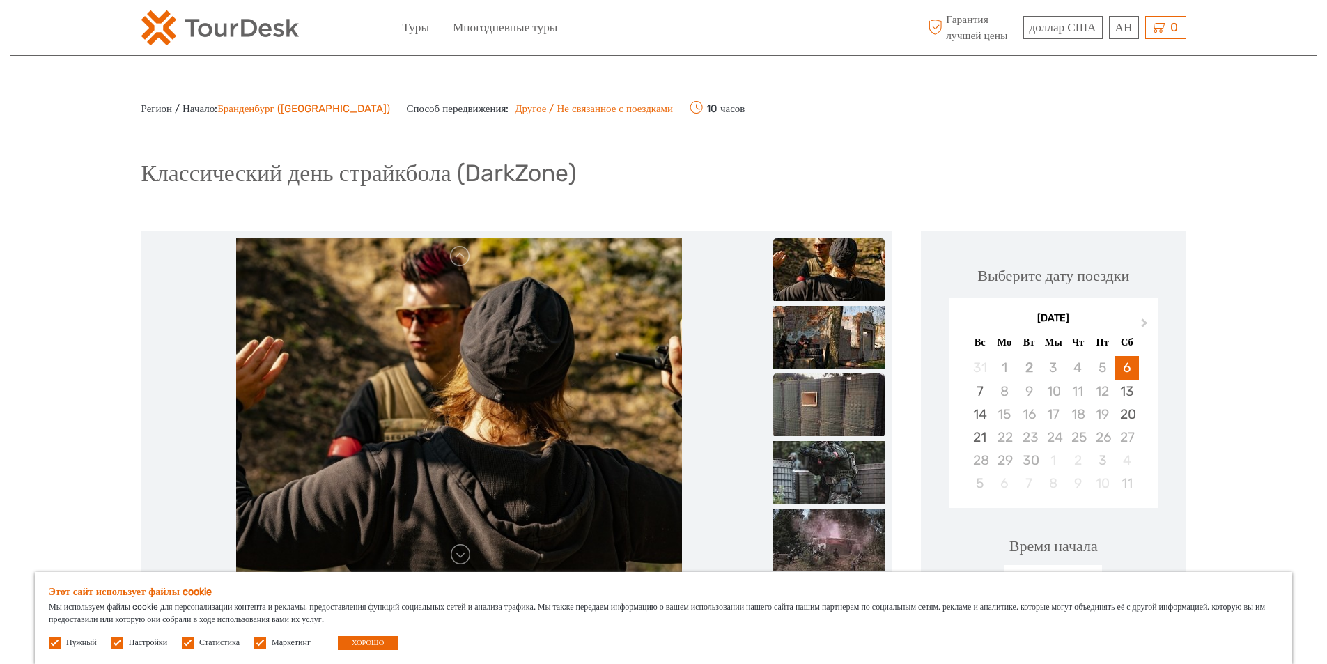
click at [833, 422] on img at bounding box center [828, 404] width 111 height 63
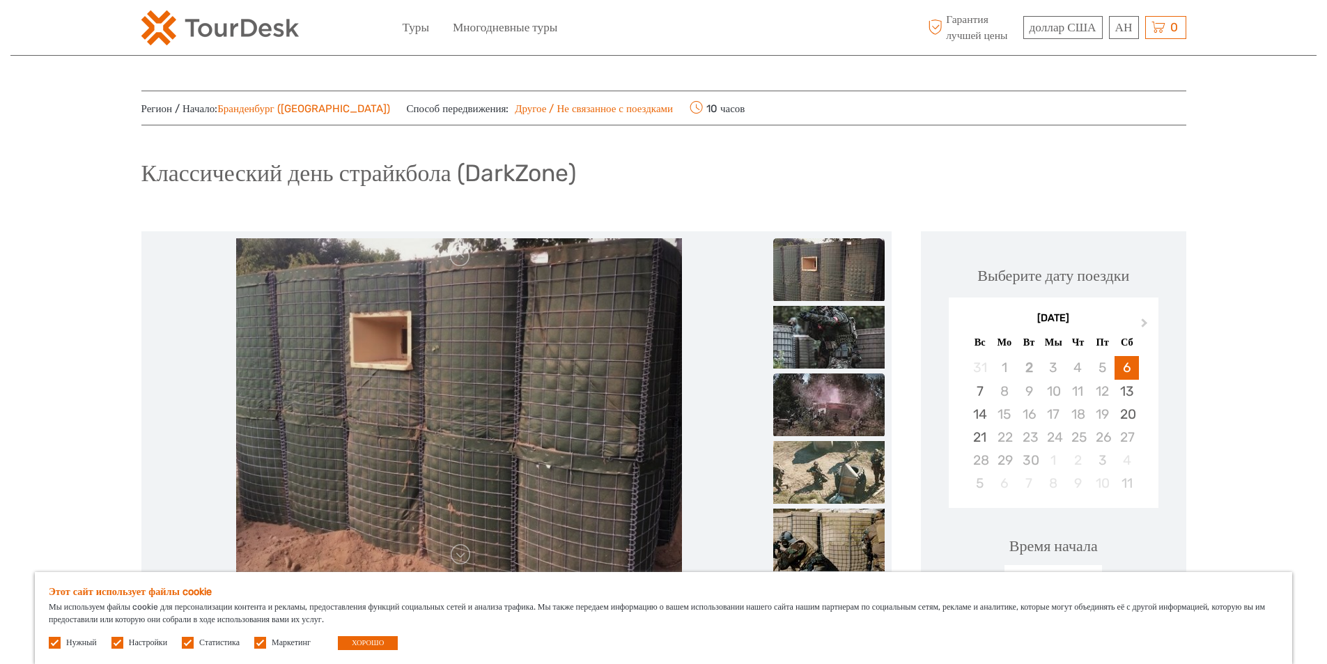
click at [837, 423] on img at bounding box center [828, 404] width 111 height 63
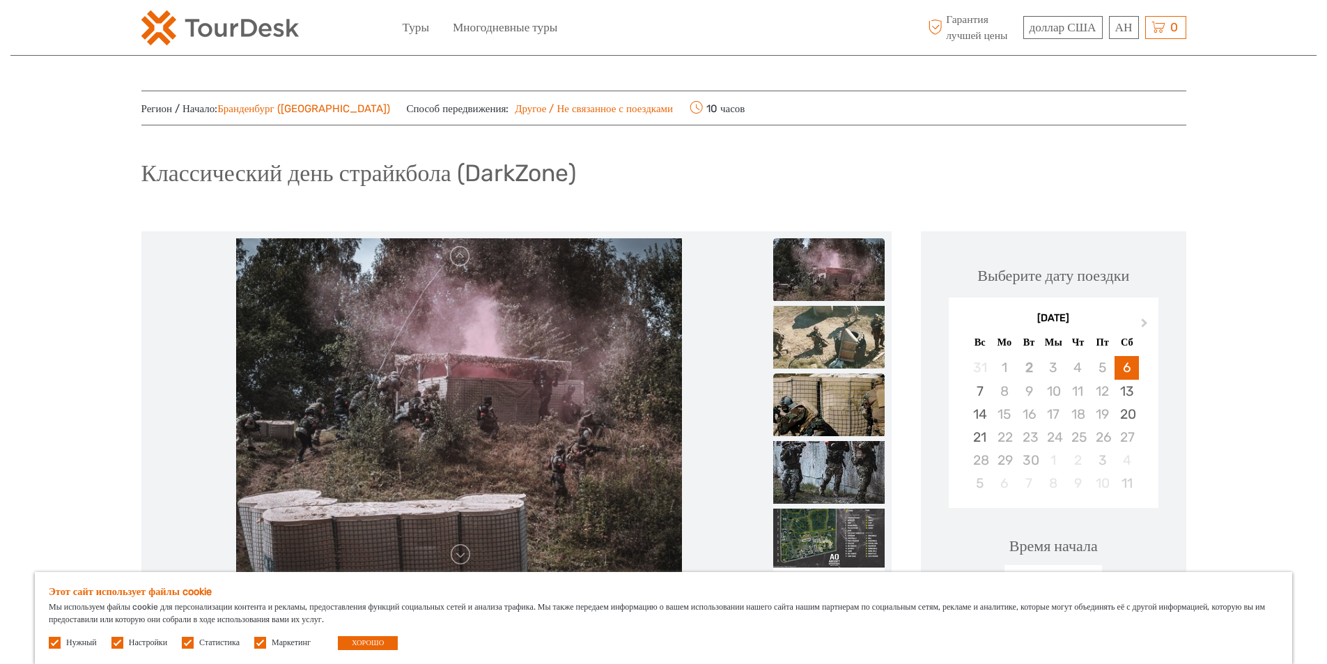
click at [833, 401] on img at bounding box center [828, 404] width 111 height 63
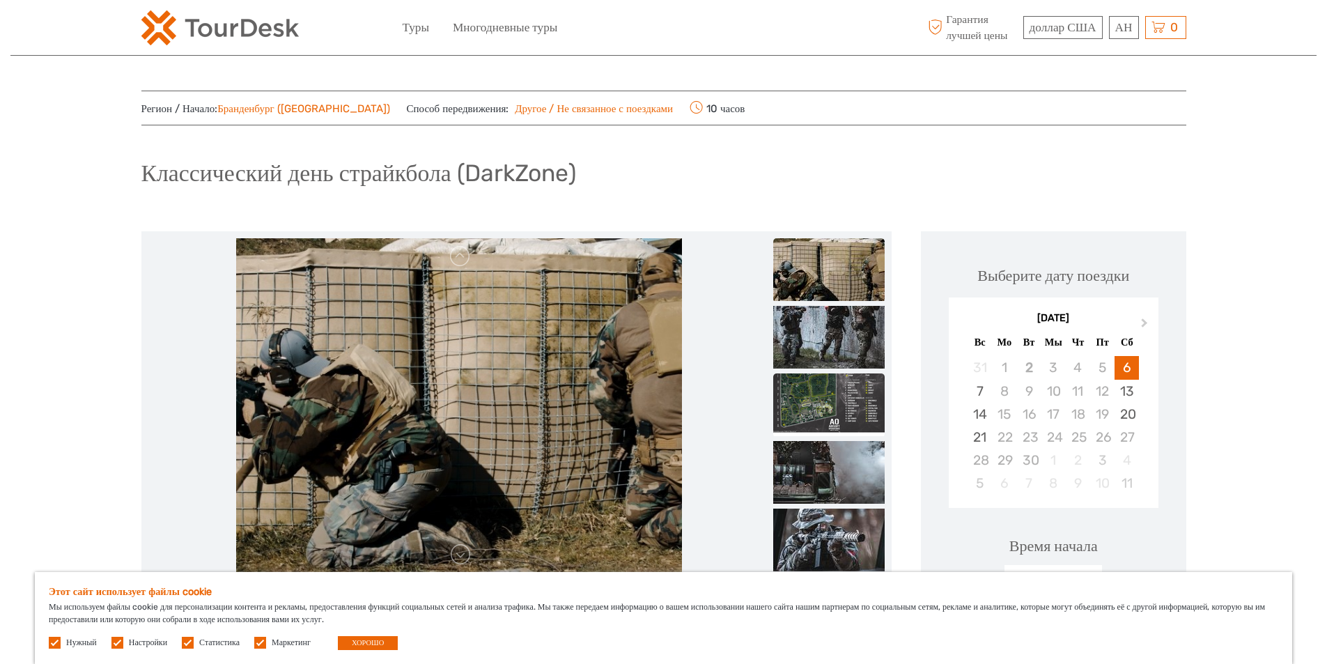
click at [833, 394] on img at bounding box center [828, 404] width 111 height 63
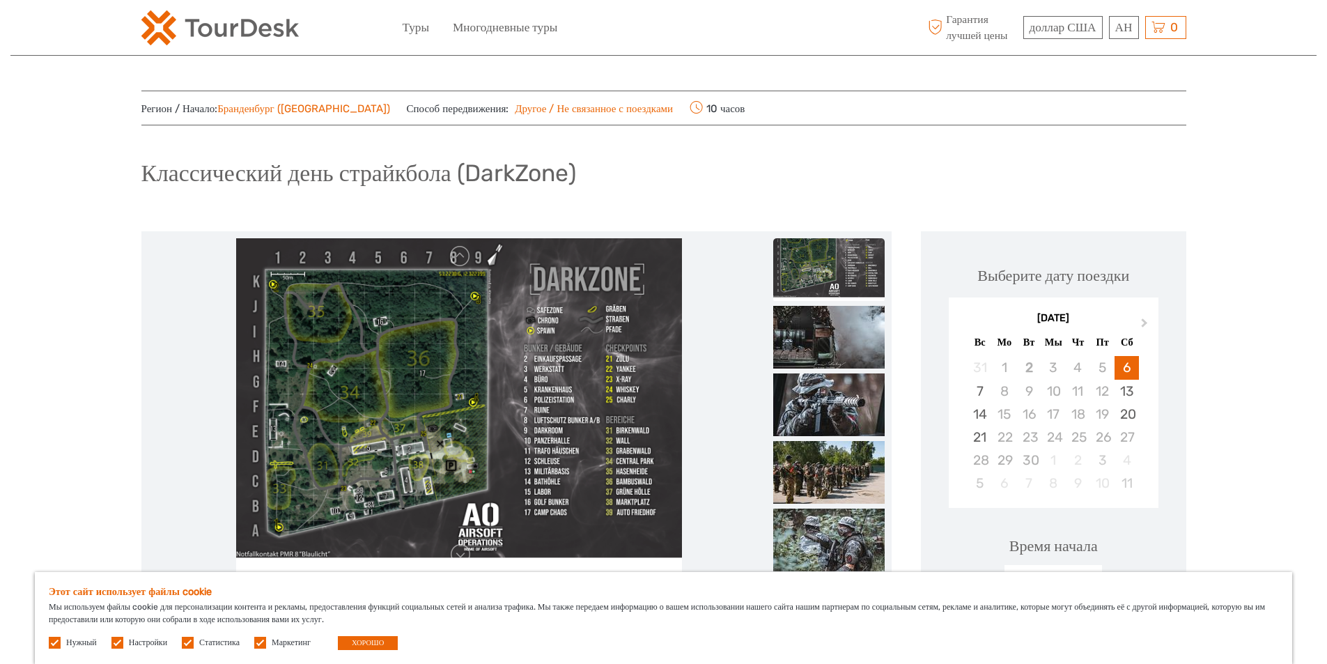
click at [446, 419] on img at bounding box center [459, 405] width 446 height 334
click at [465, 428] on img at bounding box center [459, 405] width 446 height 334
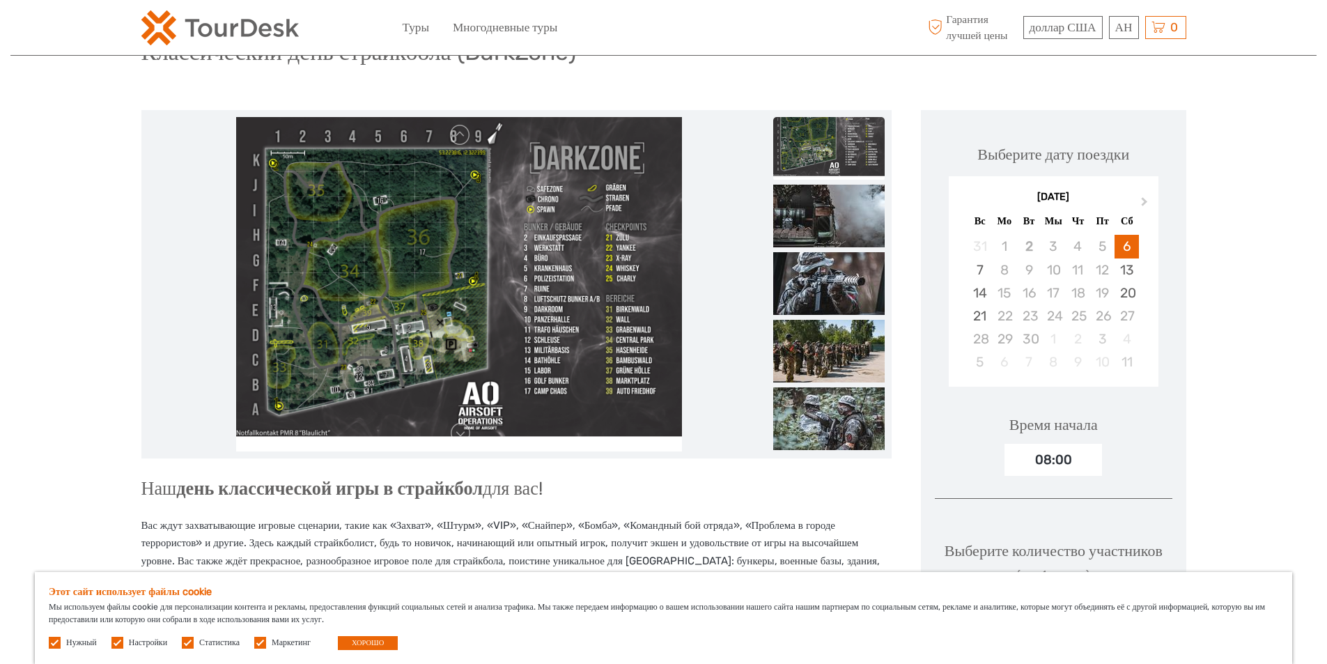
scroll to position [70, 0]
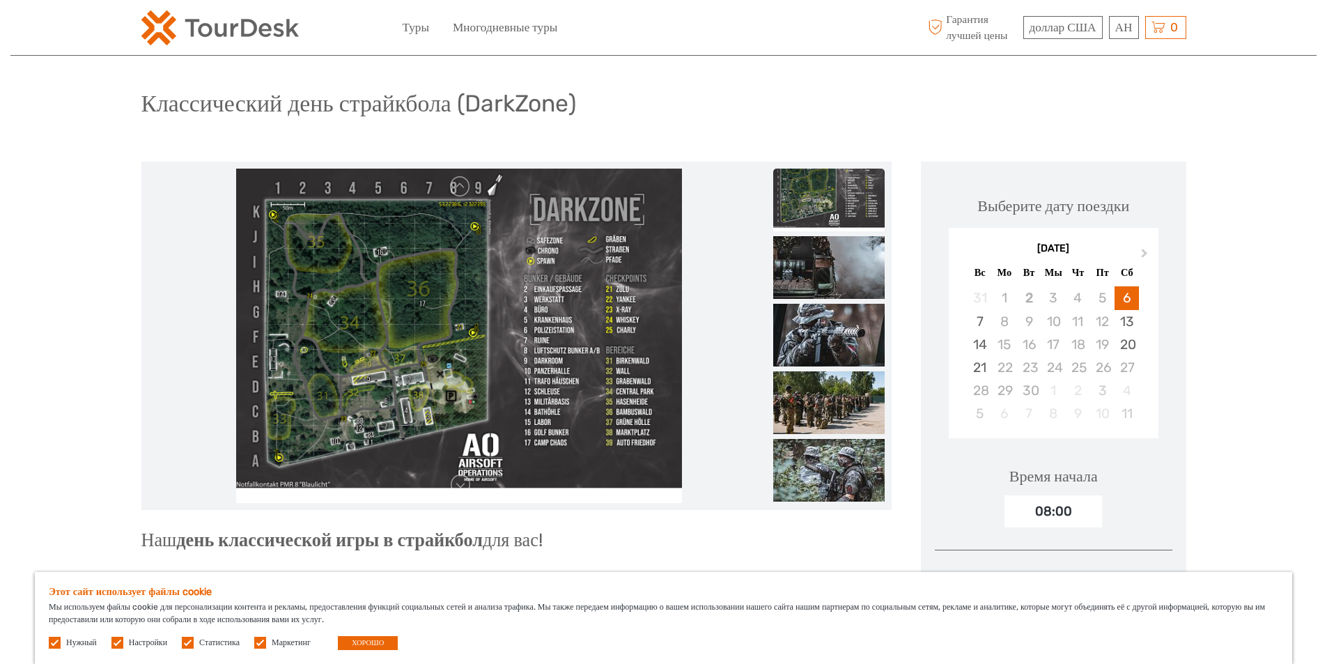
click at [373, 331] on img at bounding box center [459, 336] width 446 height 334
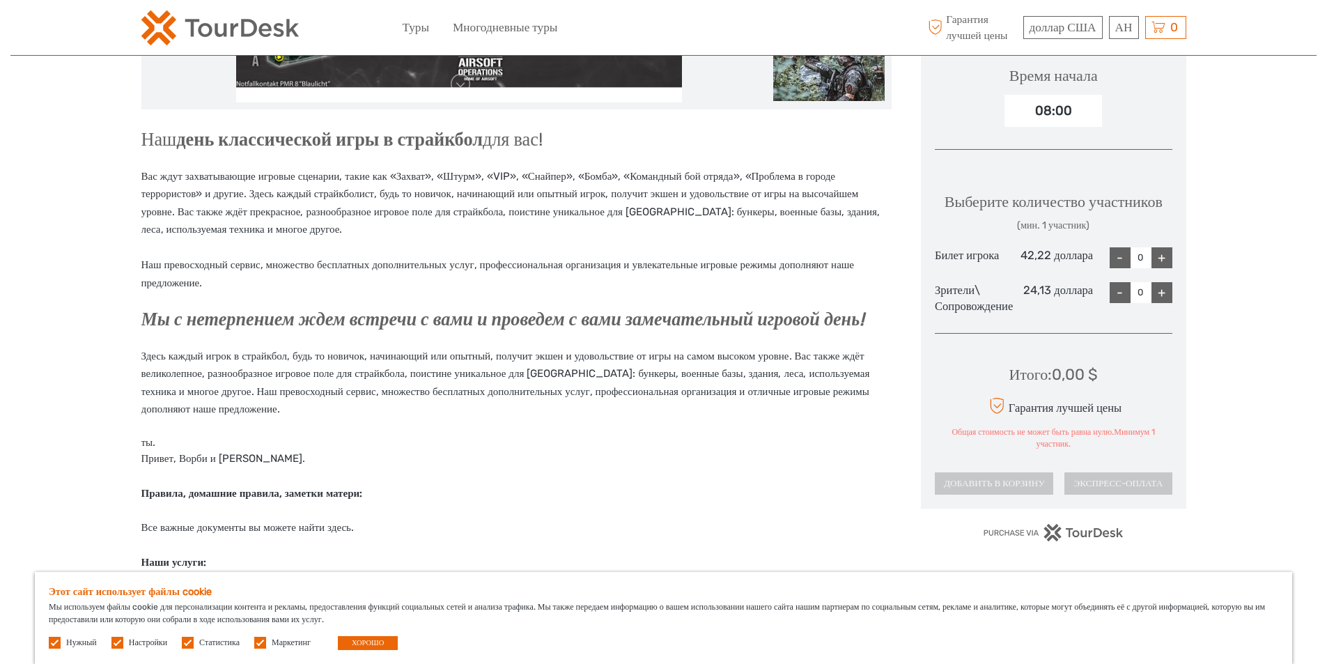
scroll to position [488, 0]
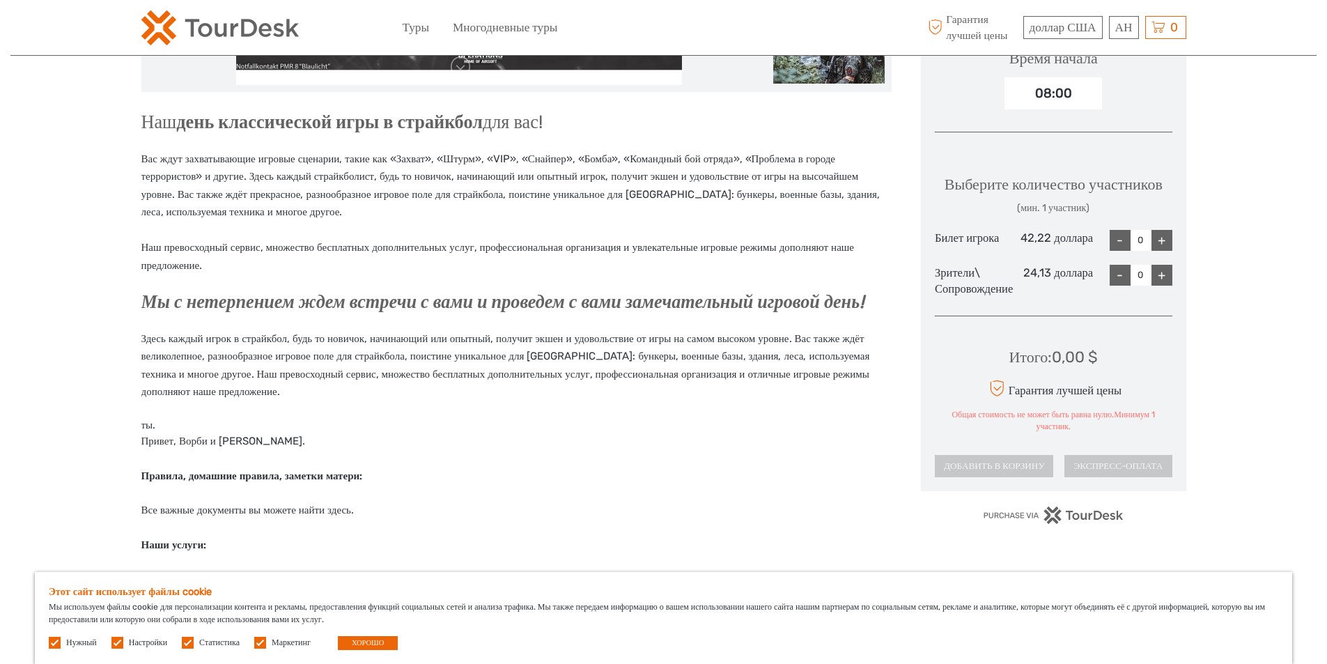
click at [1161, 248] on font "+" at bounding box center [1162, 240] width 8 height 15
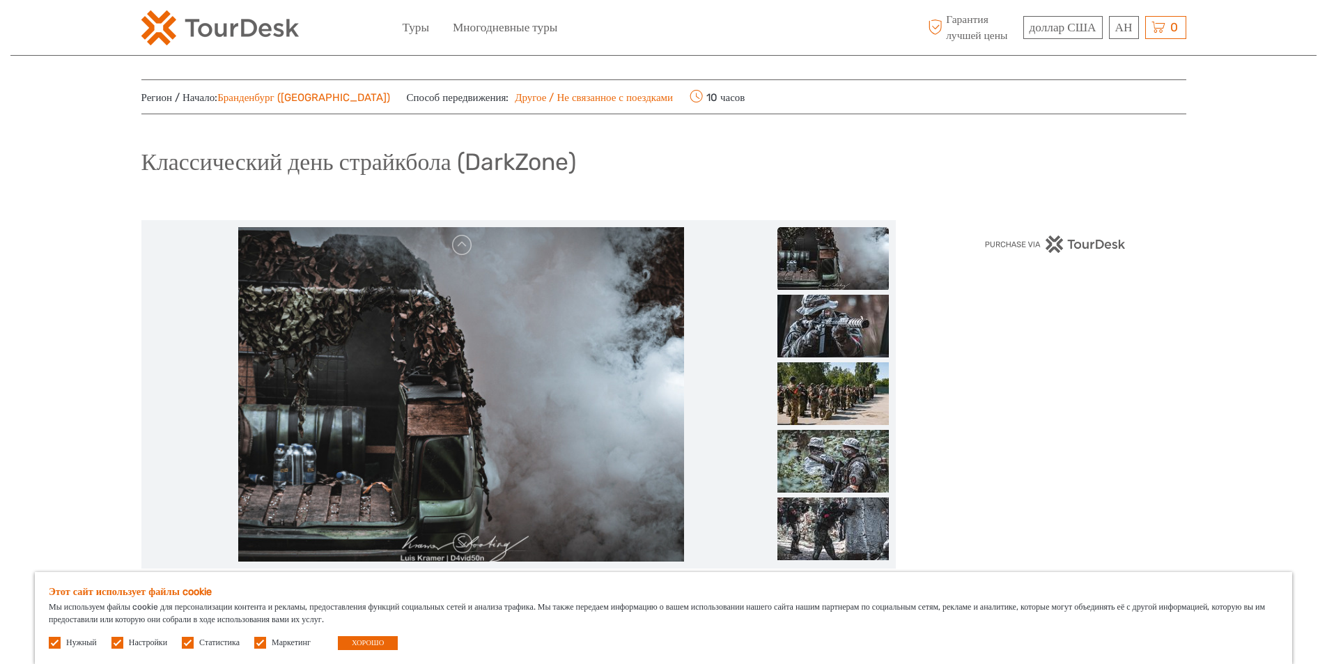
scroll to position [0, 0]
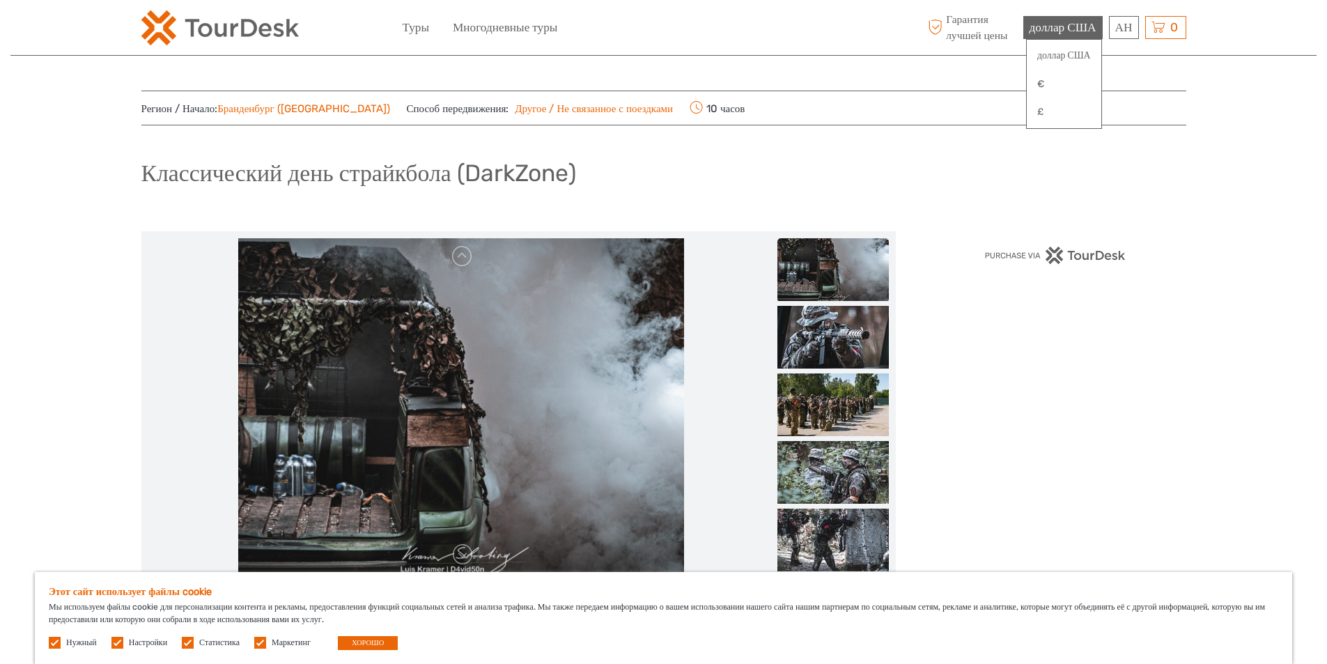
click at [1087, 38] on div "доллар США доллар [GEOGRAPHIC_DATA] € £" at bounding box center [1062, 27] width 79 height 23
click at [1064, 80] on link "€" at bounding box center [1064, 84] width 75 height 25
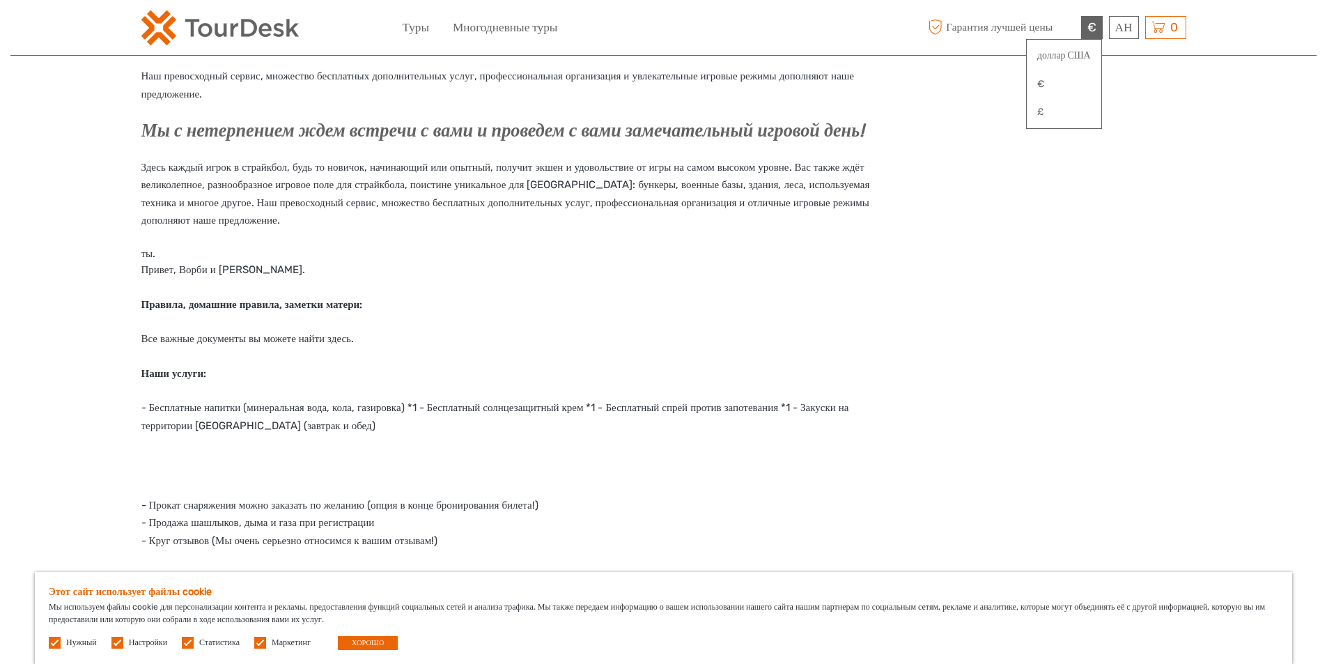
scroll to position [697, 0]
